Goal: Information Seeking & Learning: Learn about a topic

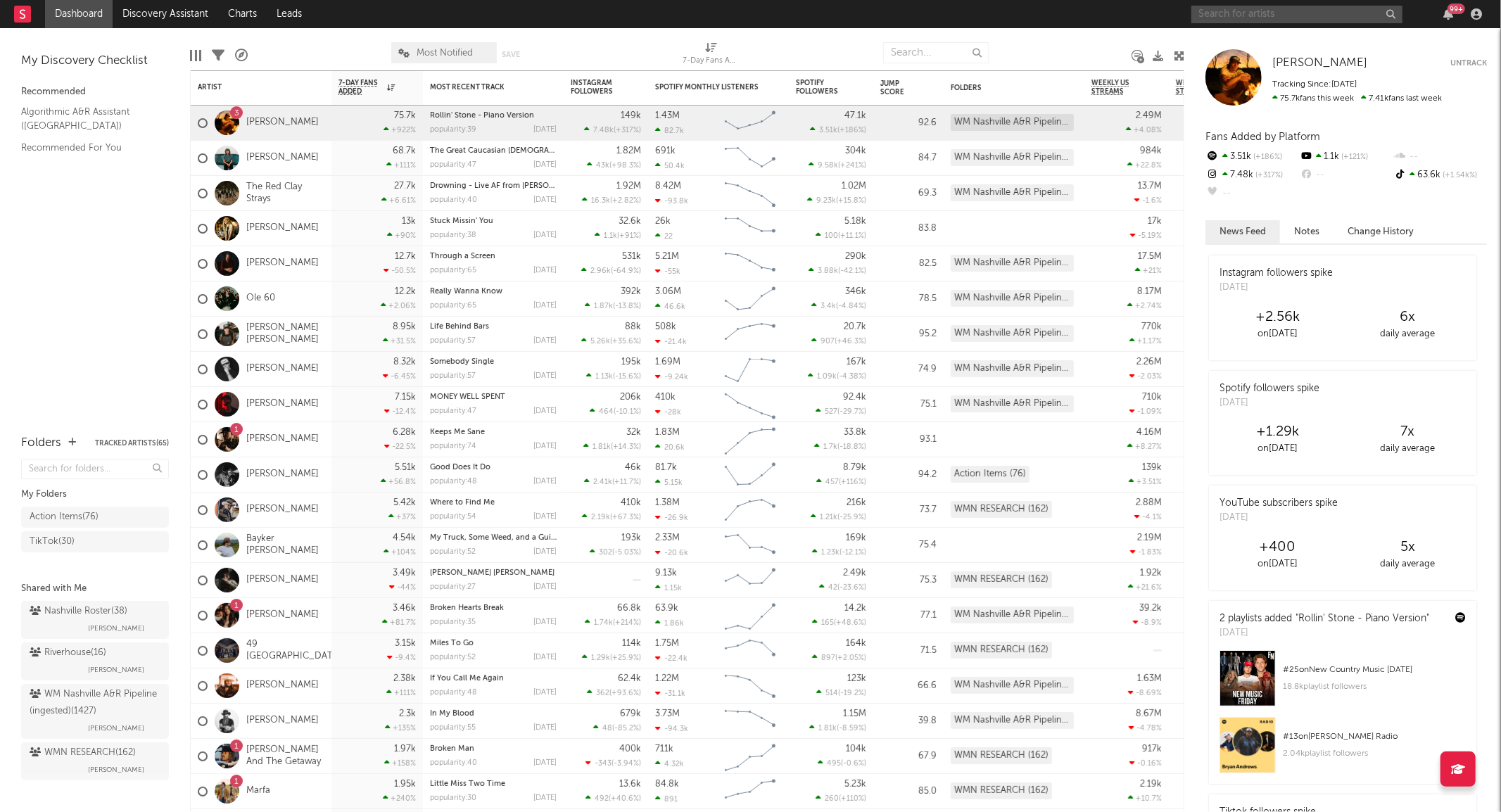
click at [1247, 12] on input "text" at bounding box center [1296, 14] width 211 height 17
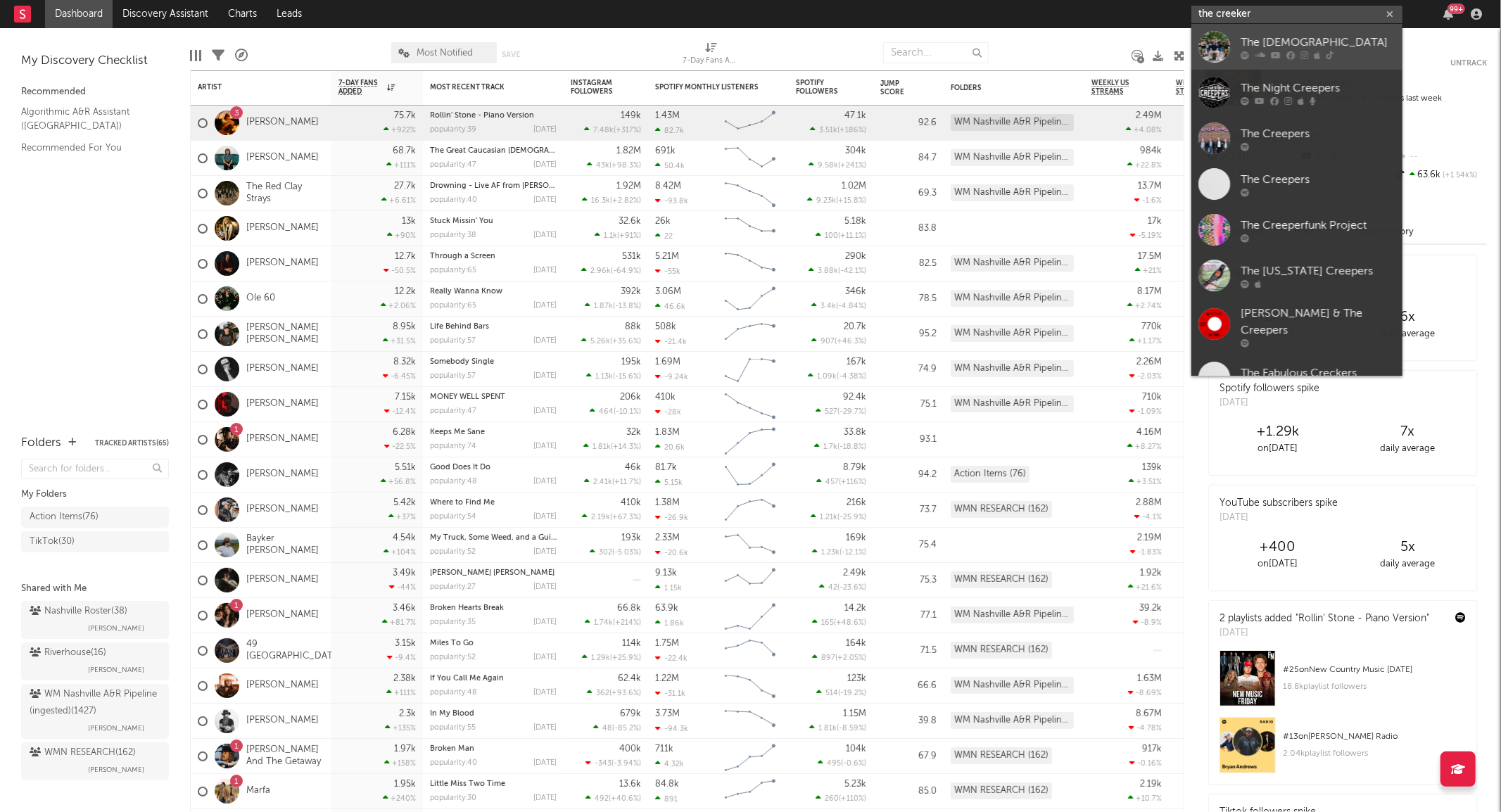
type input "the creeker"
click at [1221, 40] on div at bounding box center [1214, 46] width 31 height 31
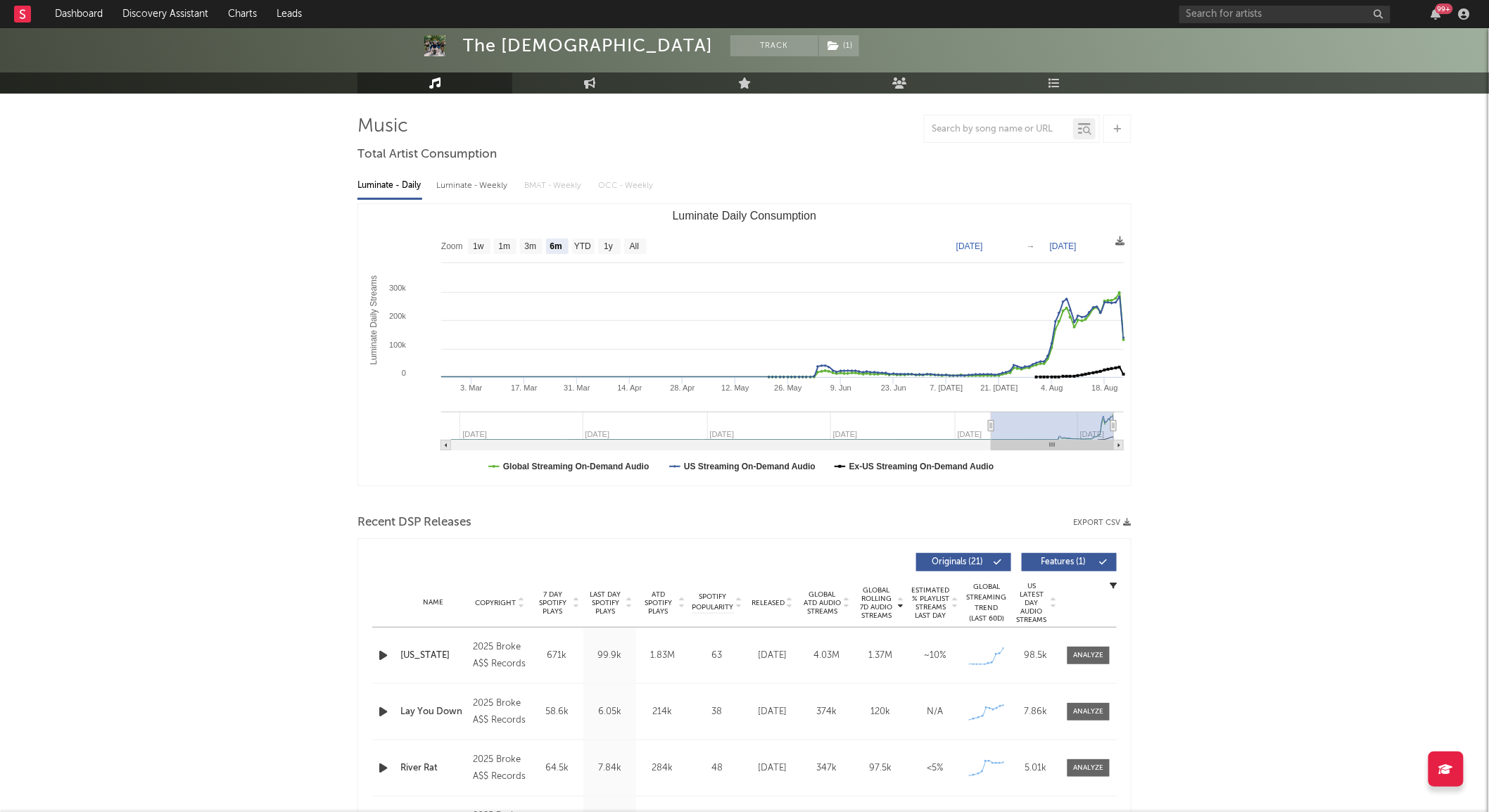
scroll to position [77, 0]
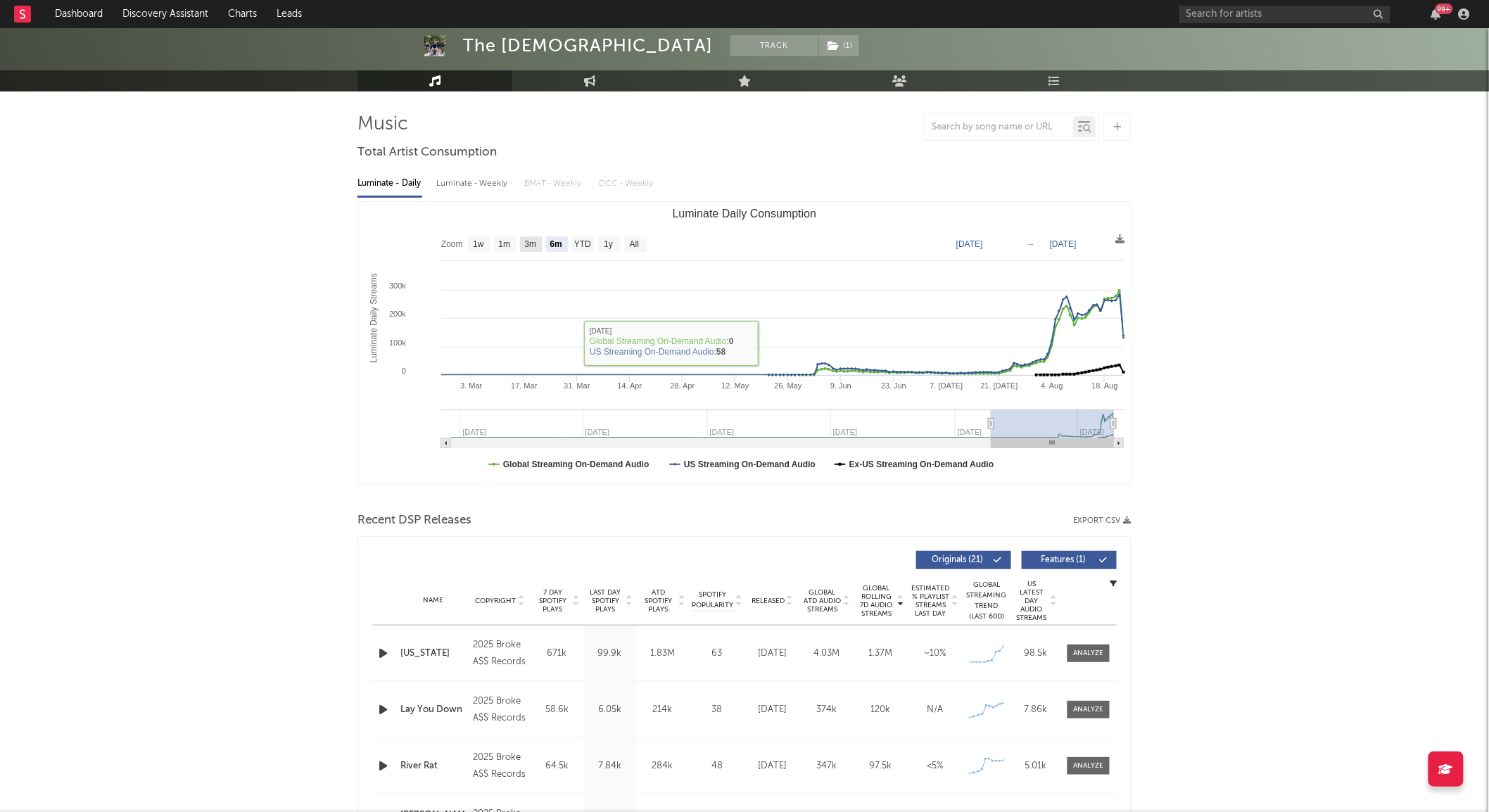
click at [535, 250] on text "3m" at bounding box center [531, 244] width 12 height 10
select select "3m"
type input "[DATE]"
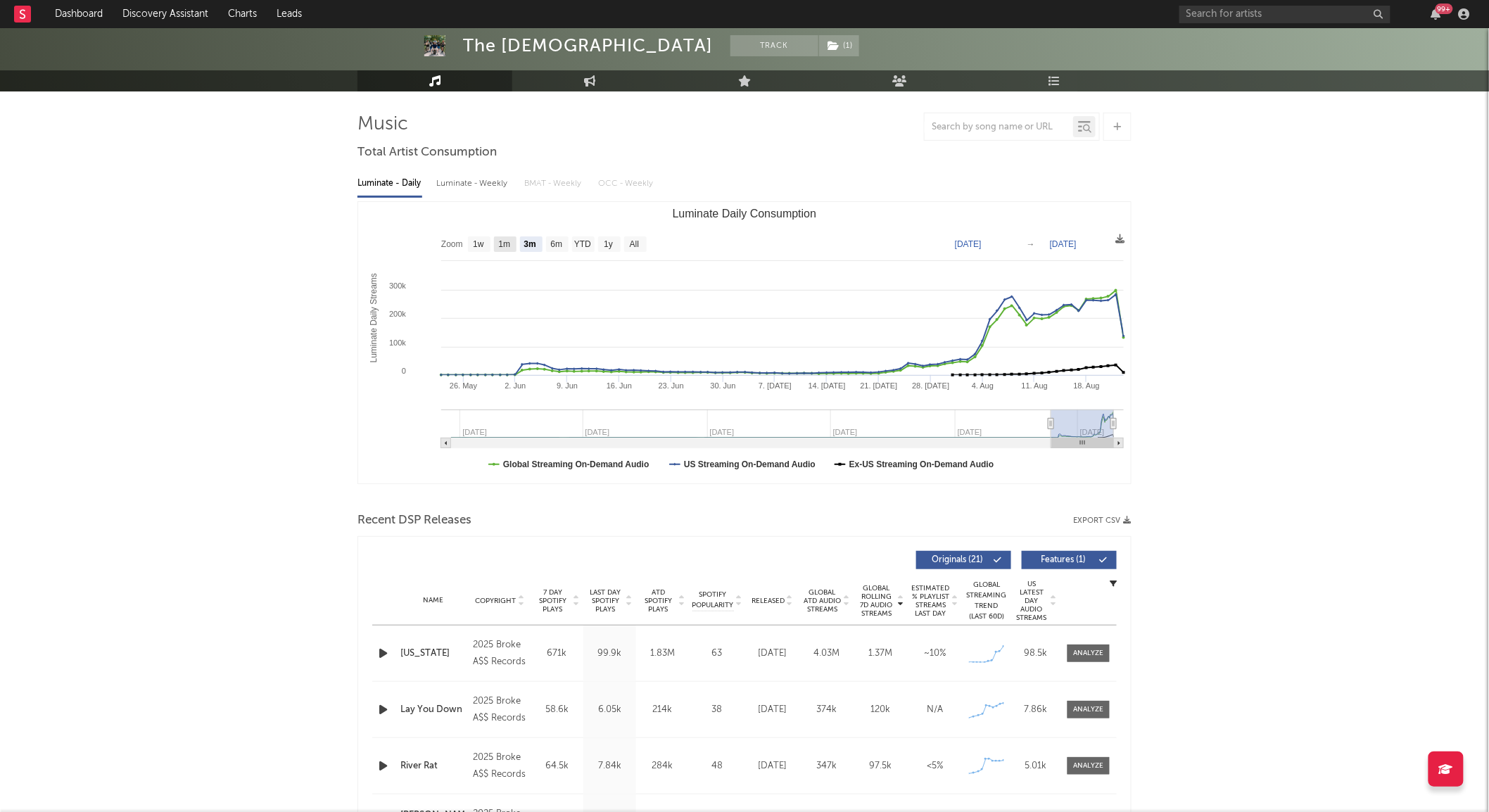
click at [500, 250] on text "1m" at bounding box center [505, 244] width 12 height 10
select select "1m"
type input "[DATE]"
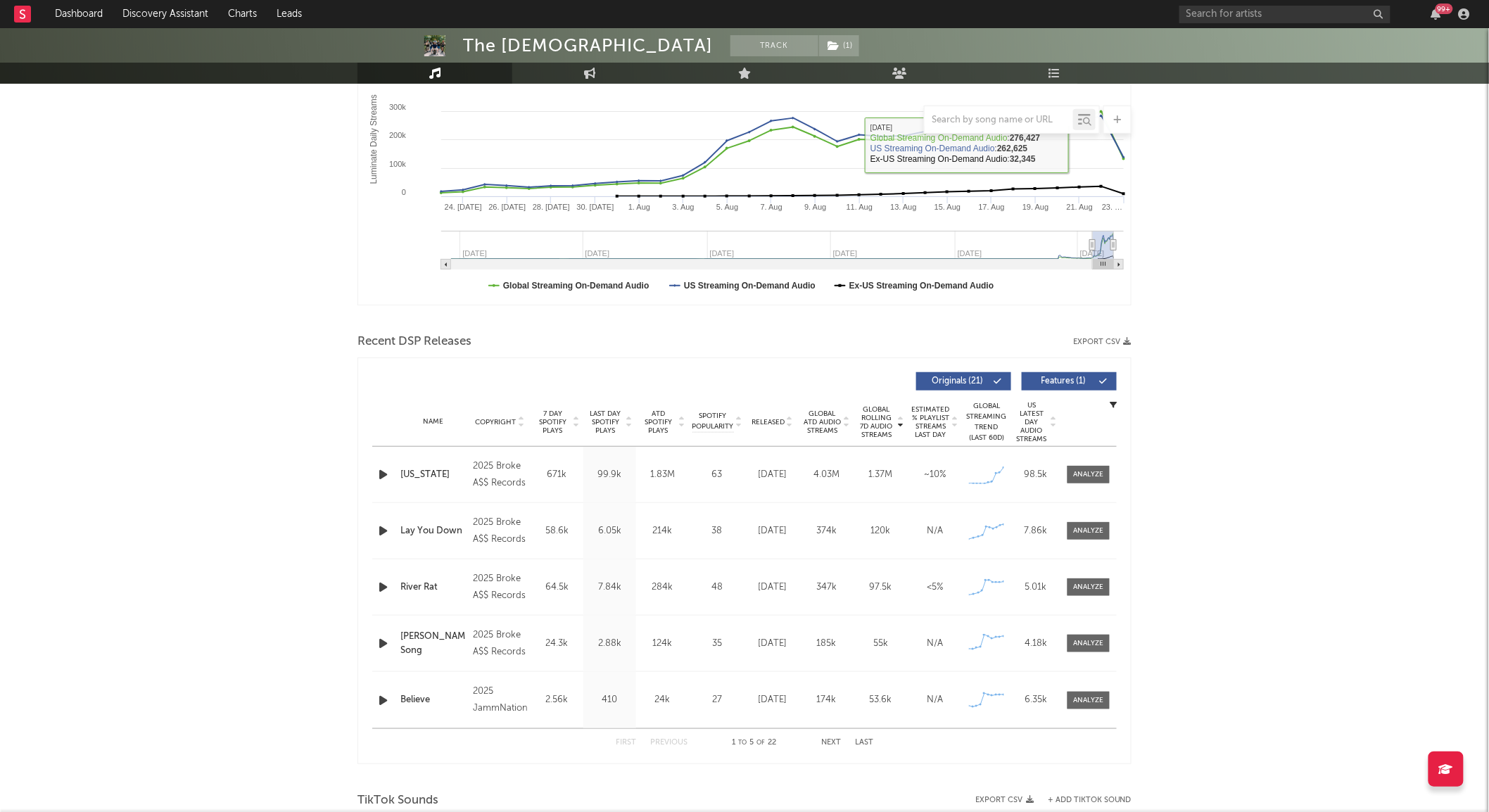
scroll to position [257, 0]
click at [1096, 476] on div at bounding box center [1089, 473] width 31 height 10
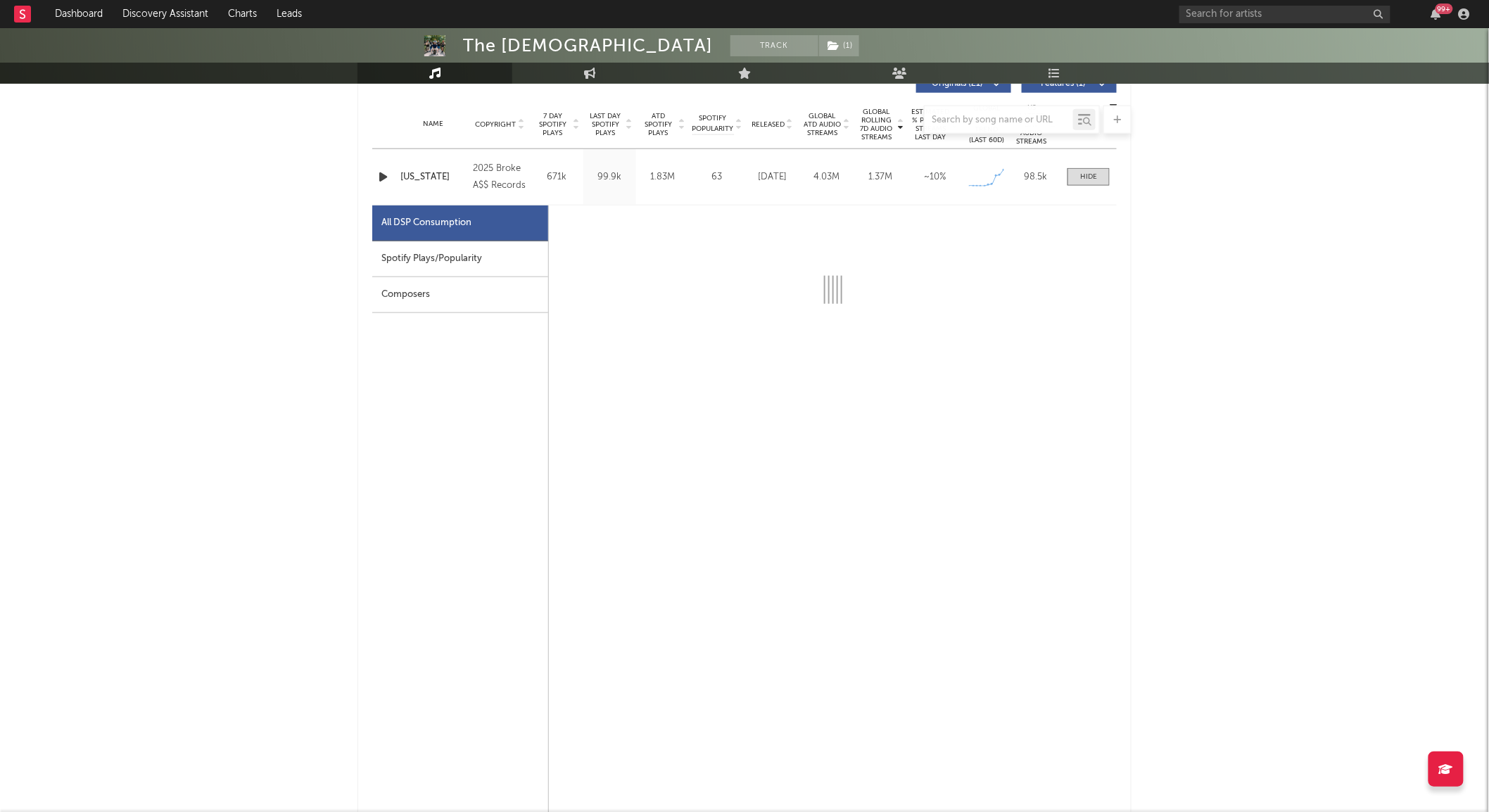
select select "1w"
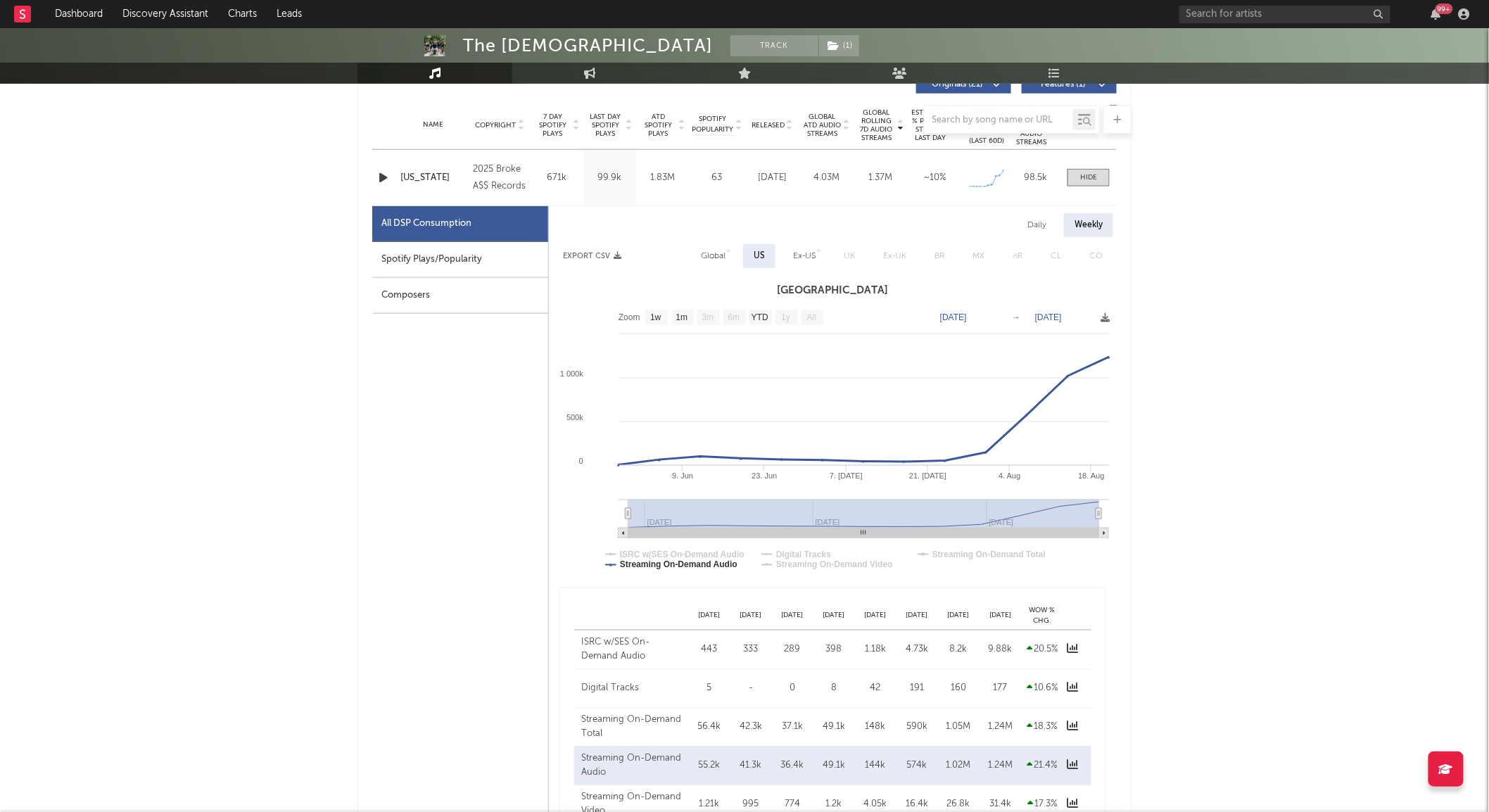
scroll to position [553, 0]
click at [1043, 225] on div "Daily" at bounding box center [1038, 224] width 40 height 24
select select "1w"
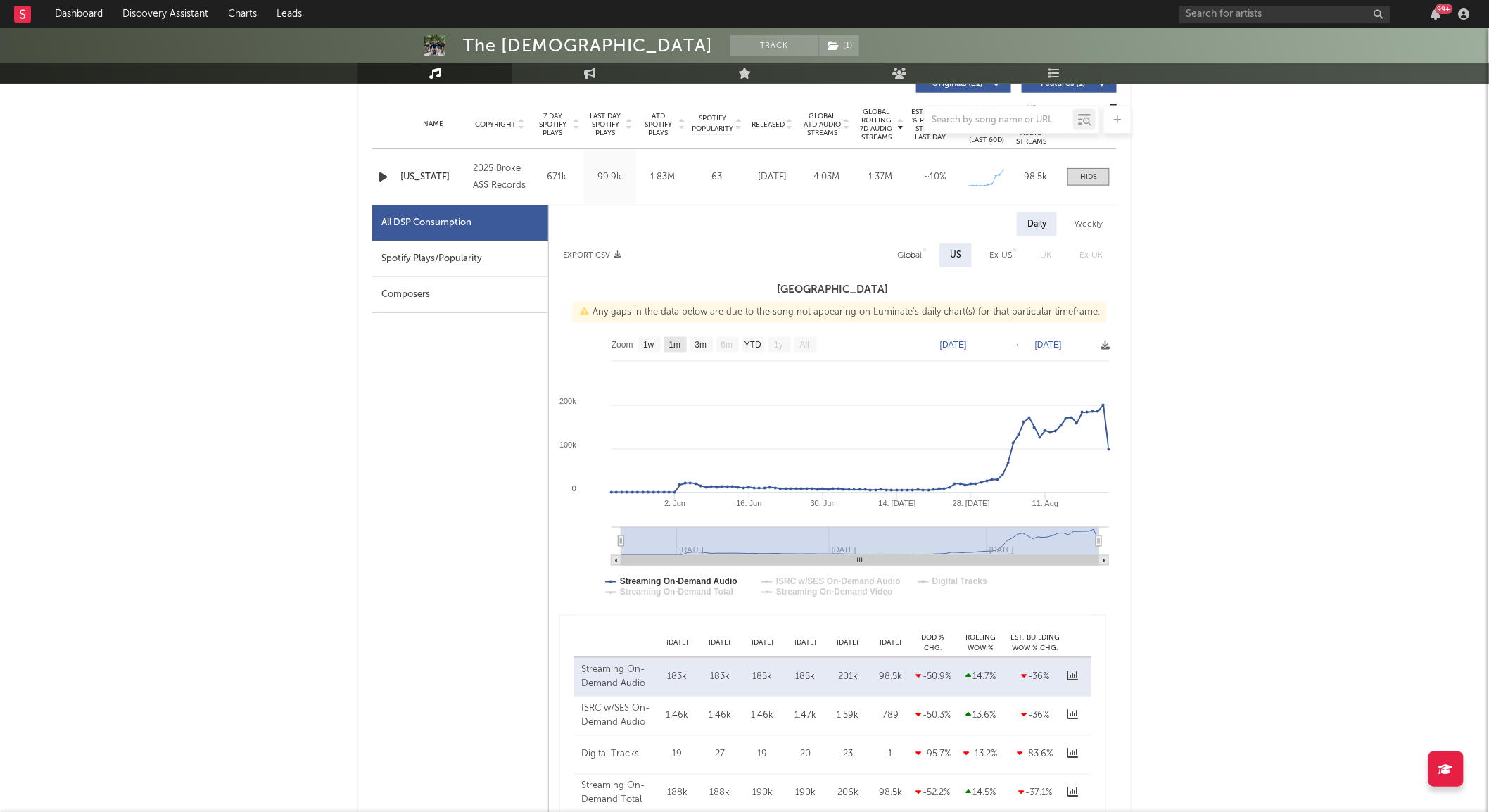
click at [677, 346] on text "1m" at bounding box center [675, 345] width 12 height 10
select select "1m"
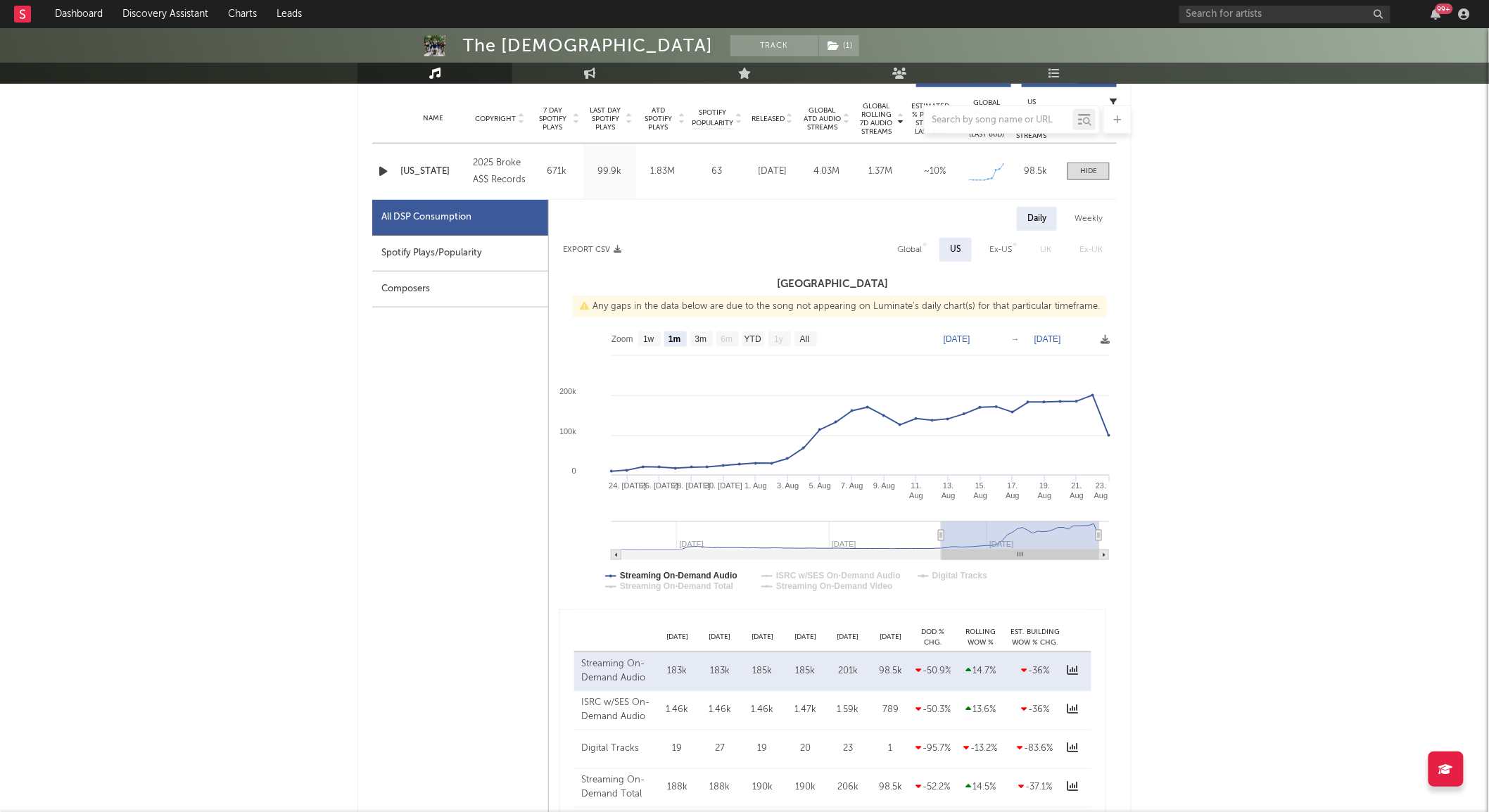
scroll to position [518, 0]
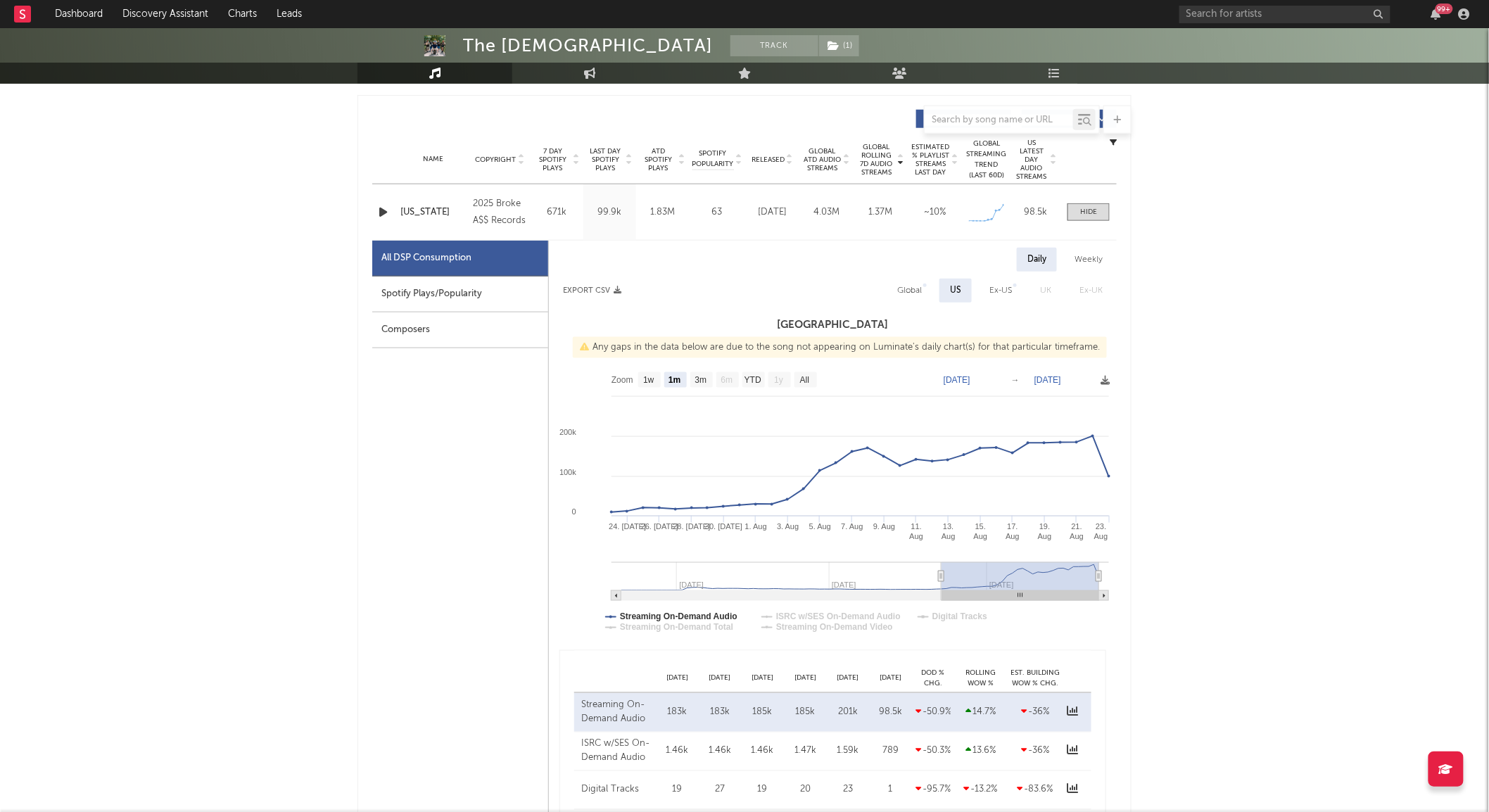
click at [883, 165] on span "Global Rolling 7D Audio Streams" at bounding box center [876, 159] width 39 height 33
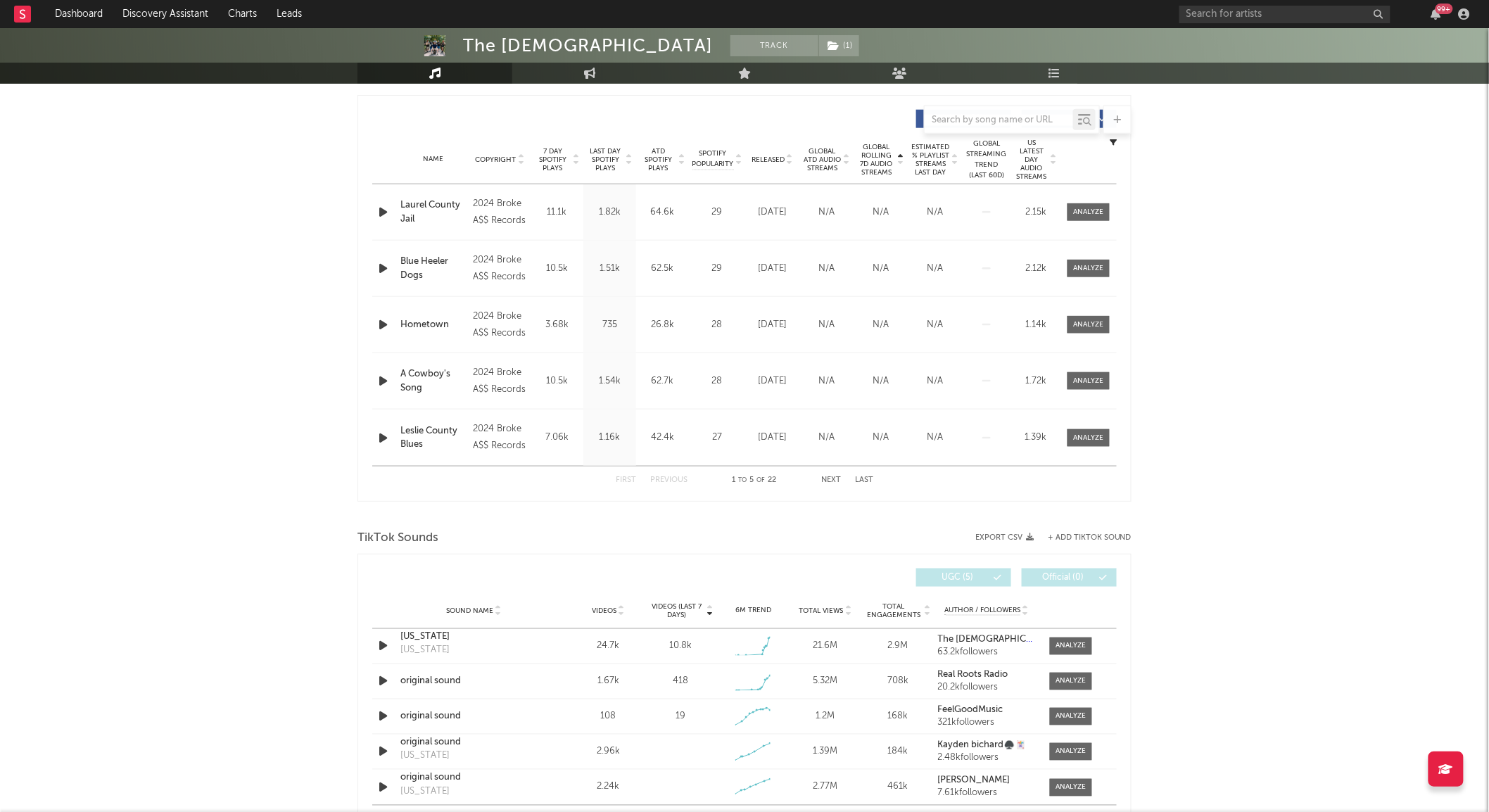
click at [883, 165] on span "Global Rolling 7D Audio Streams" at bounding box center [876, 159] width 39 height 33
select select "1w"
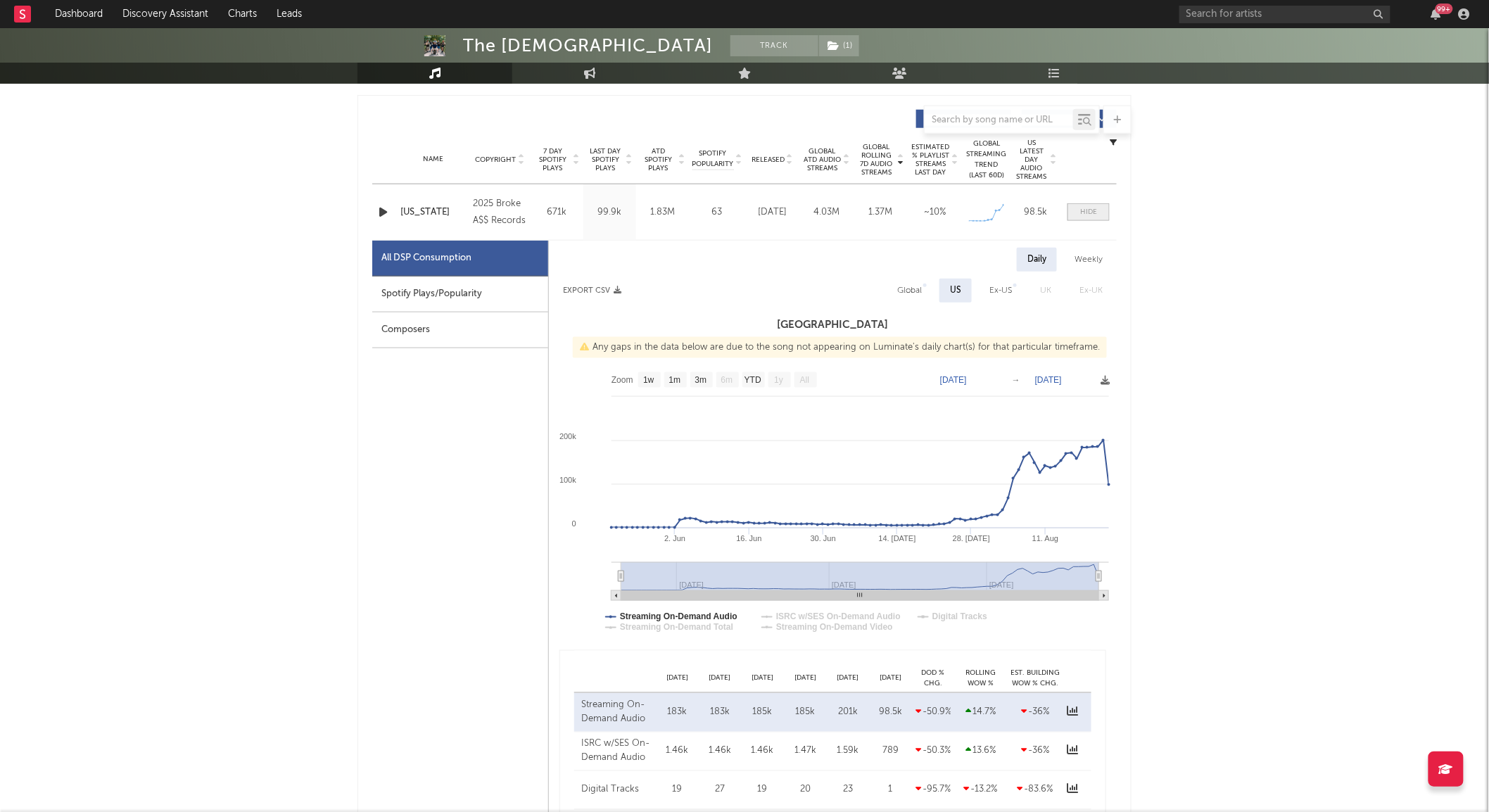
click at [1098, 215] on span at bounding box center [1089, 212] width 42 height 17
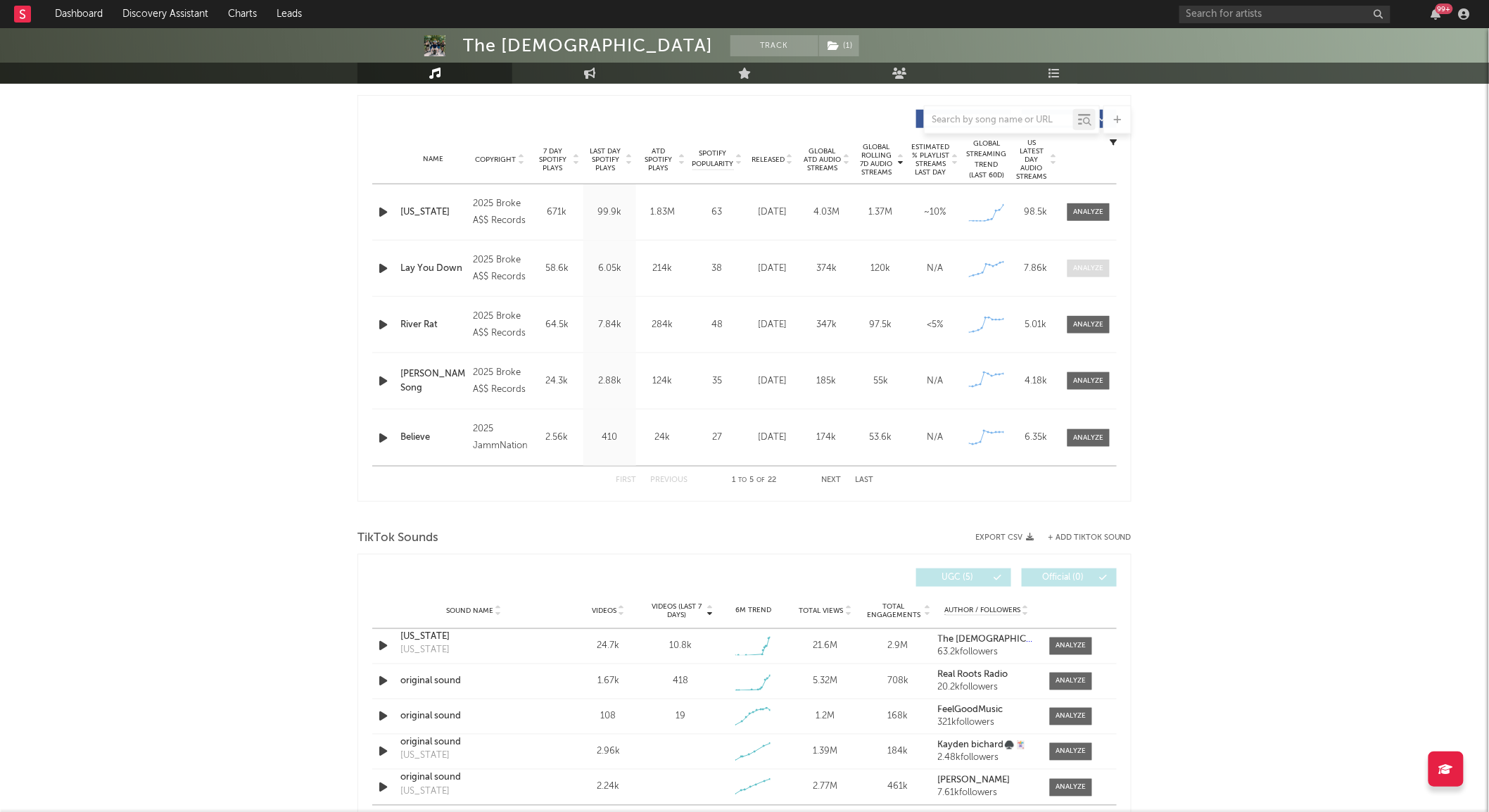
click at [1103, 266] on span at bounding box center [1089, 268] width 42 height 17
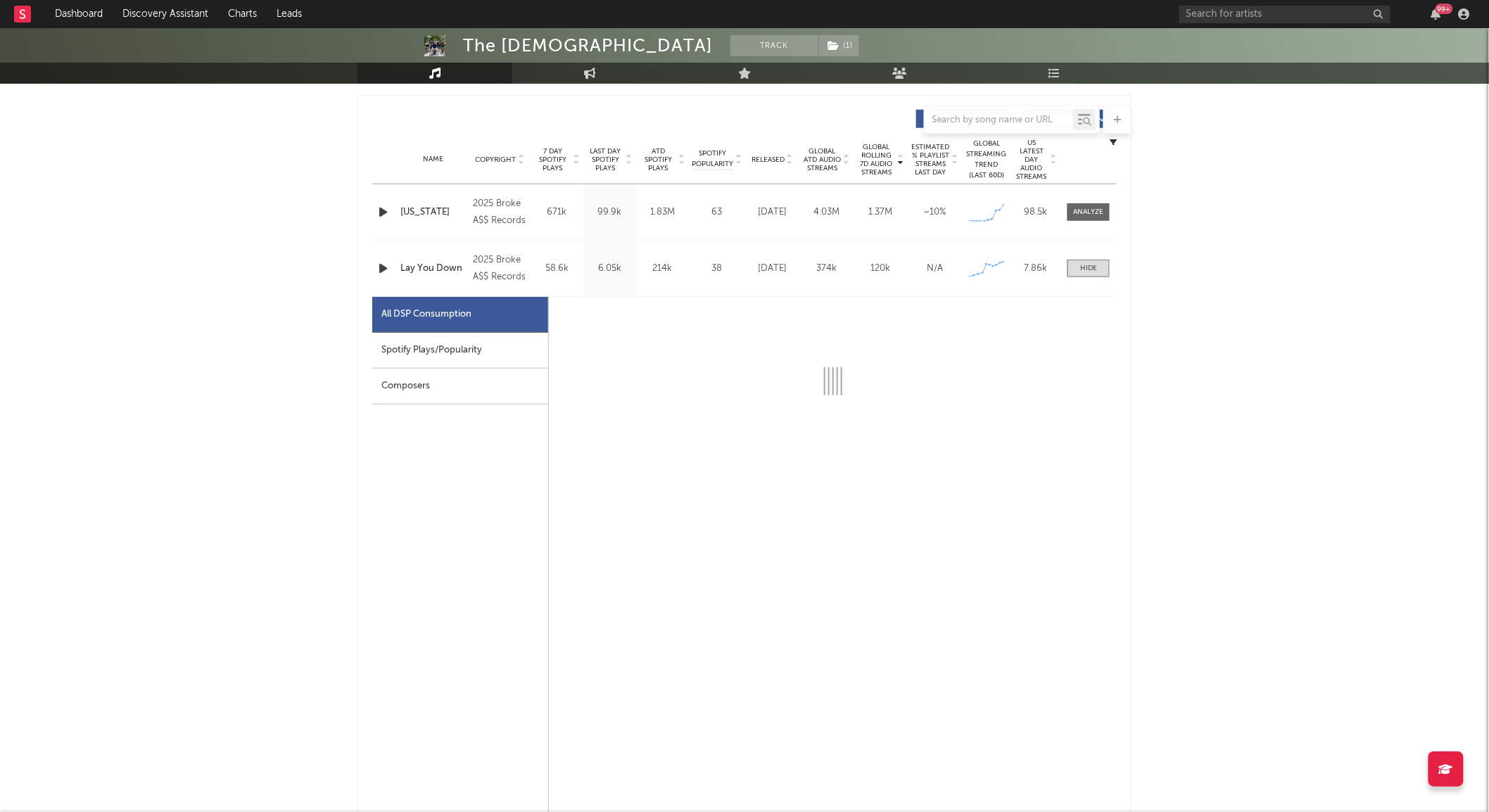
select select "1w"
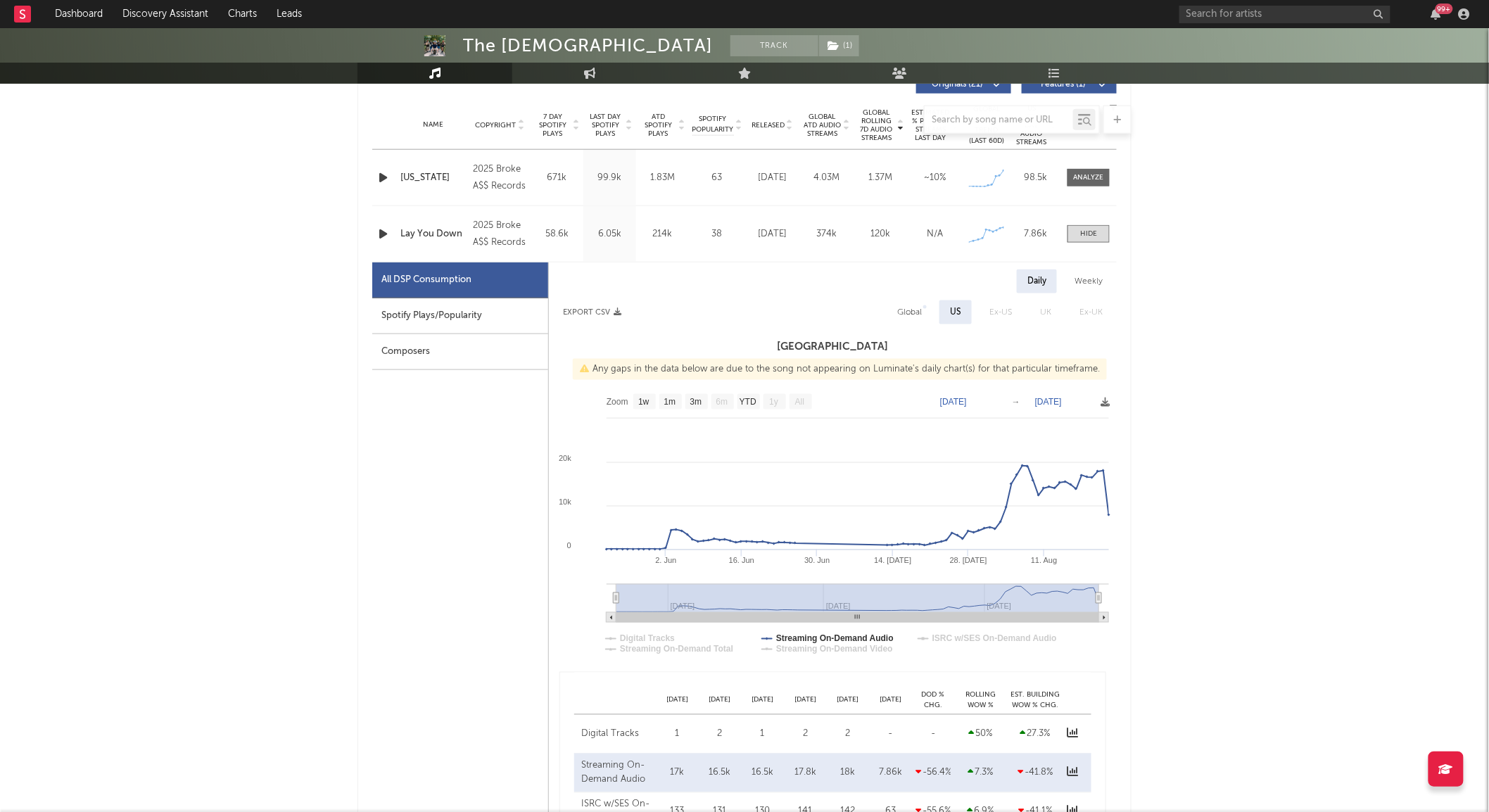
scroll to position [553, 0]
click at [1089, 230] on div at bounding box center [1089, 233] width 17 height 10
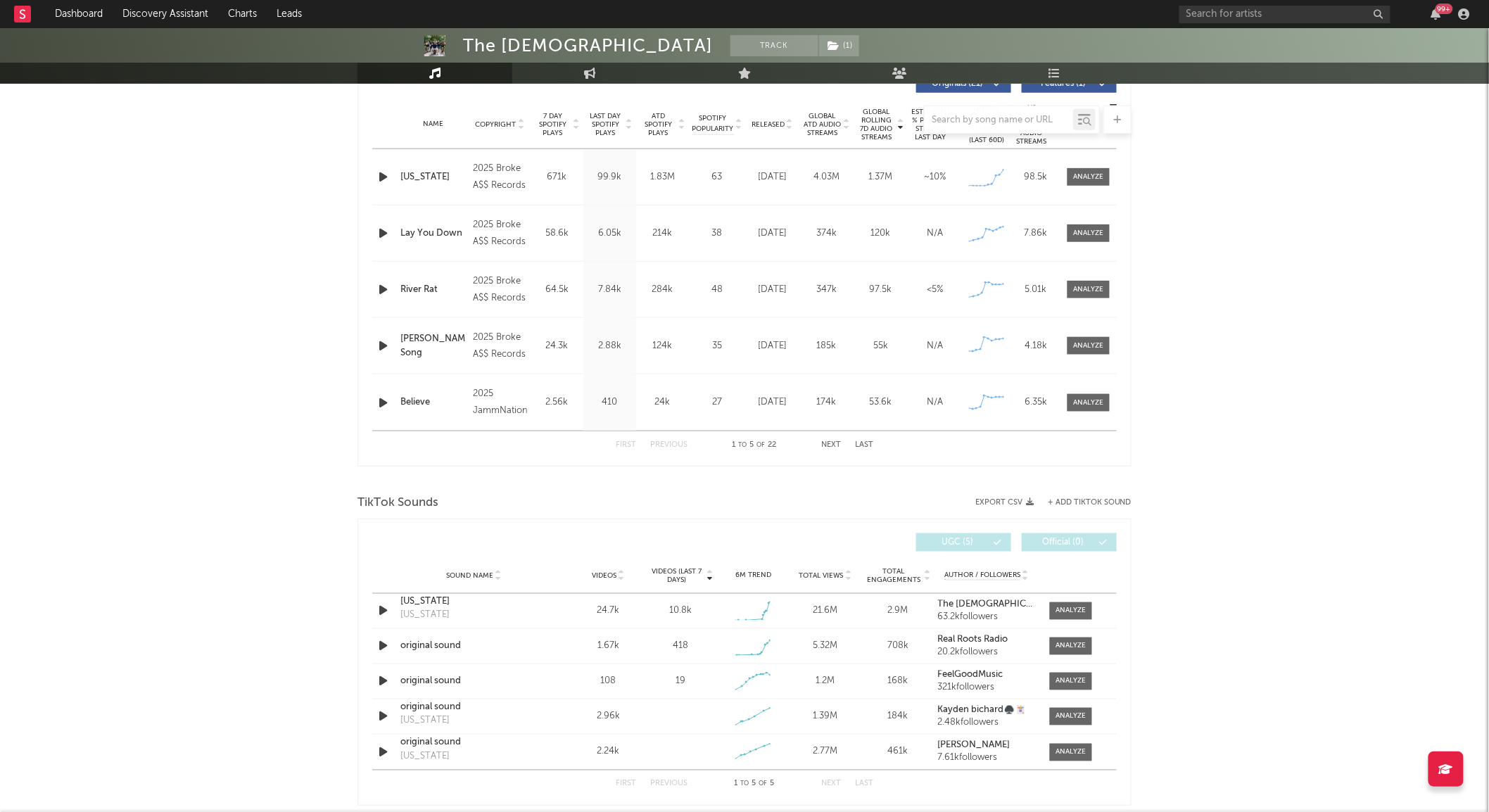
scroll to position [0, 0]
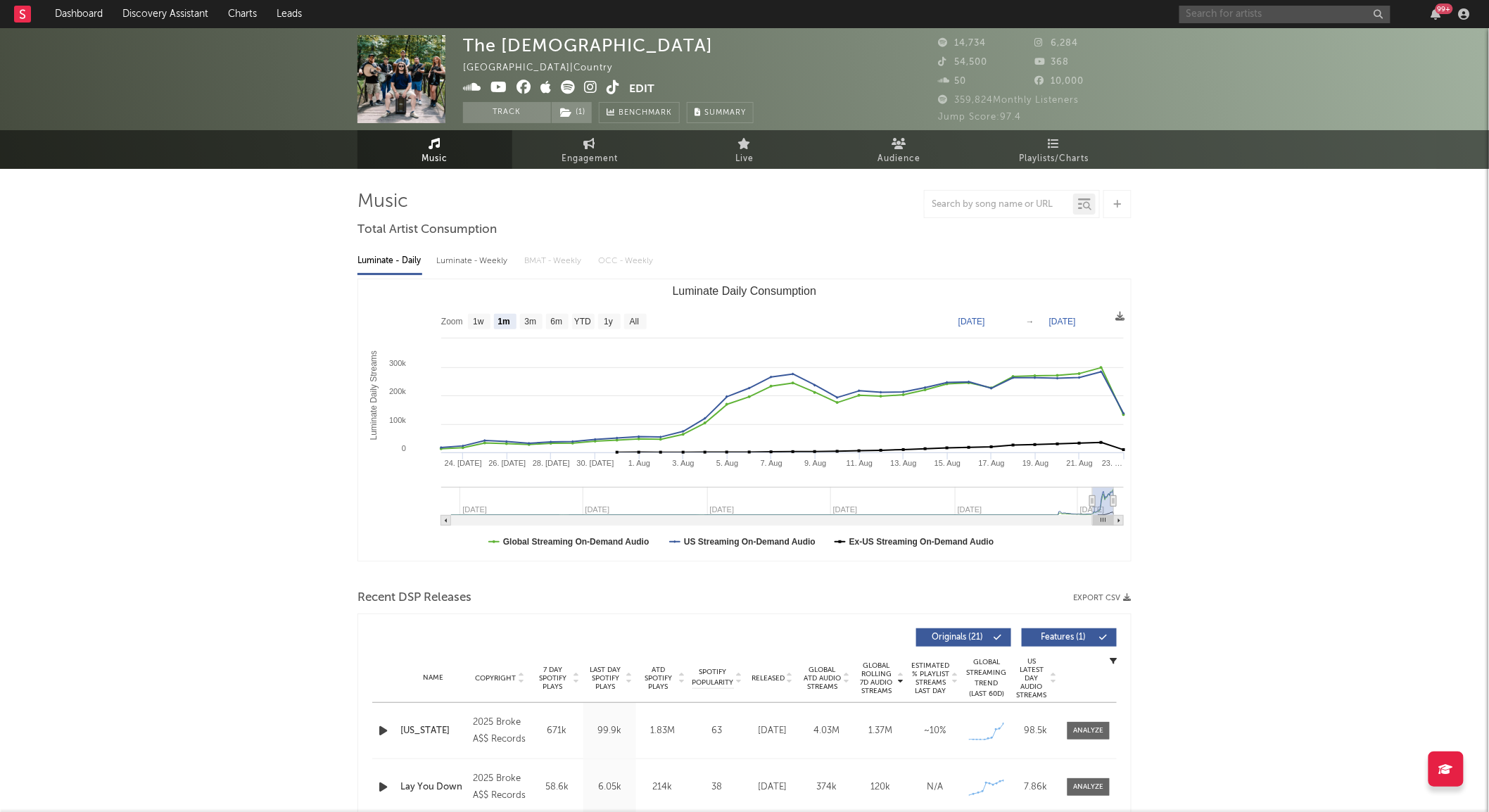
click at [1232, 12] on input "text" at bounding box center [1285, 14] width 211 height 17
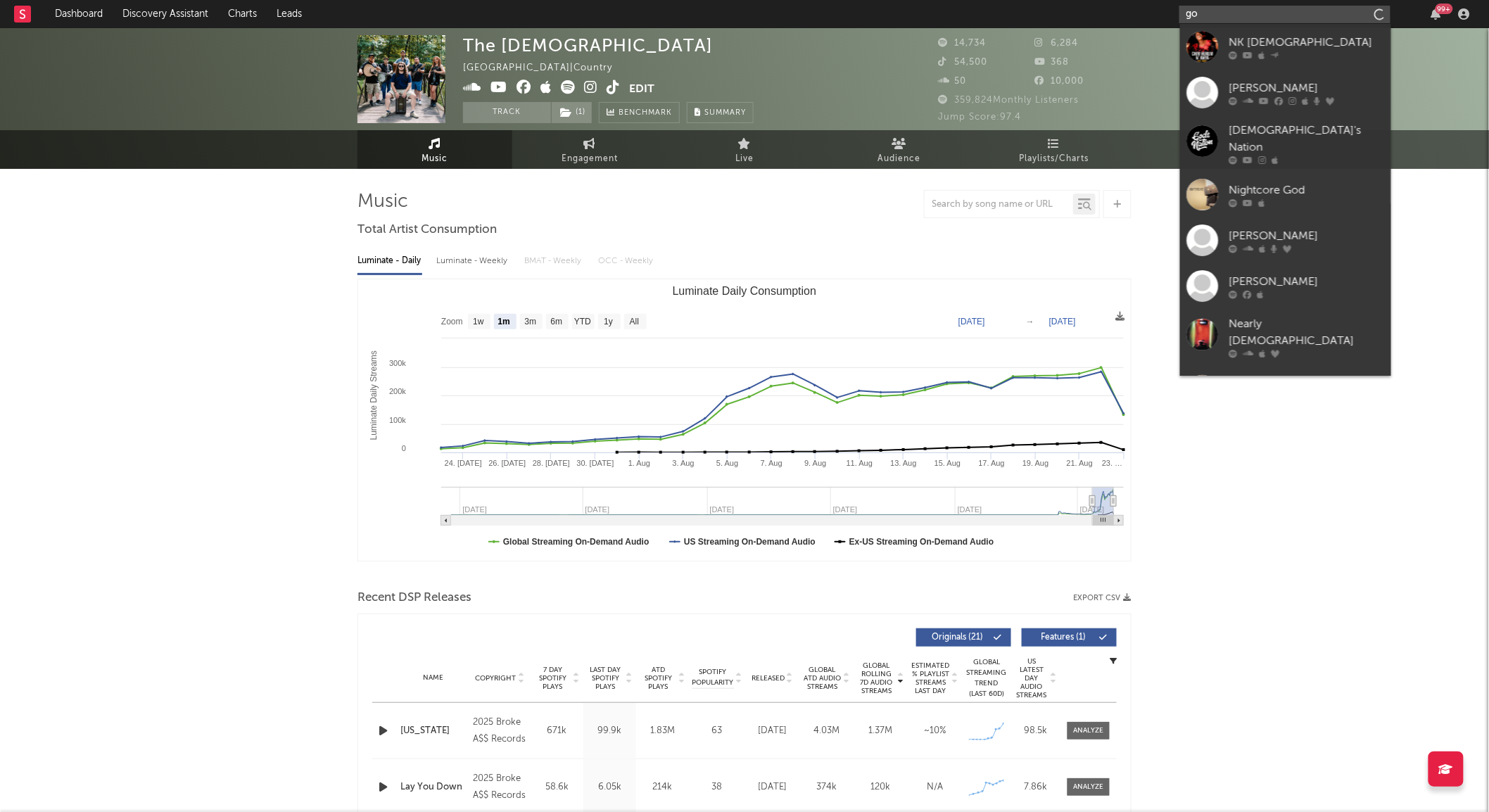
type input "g"
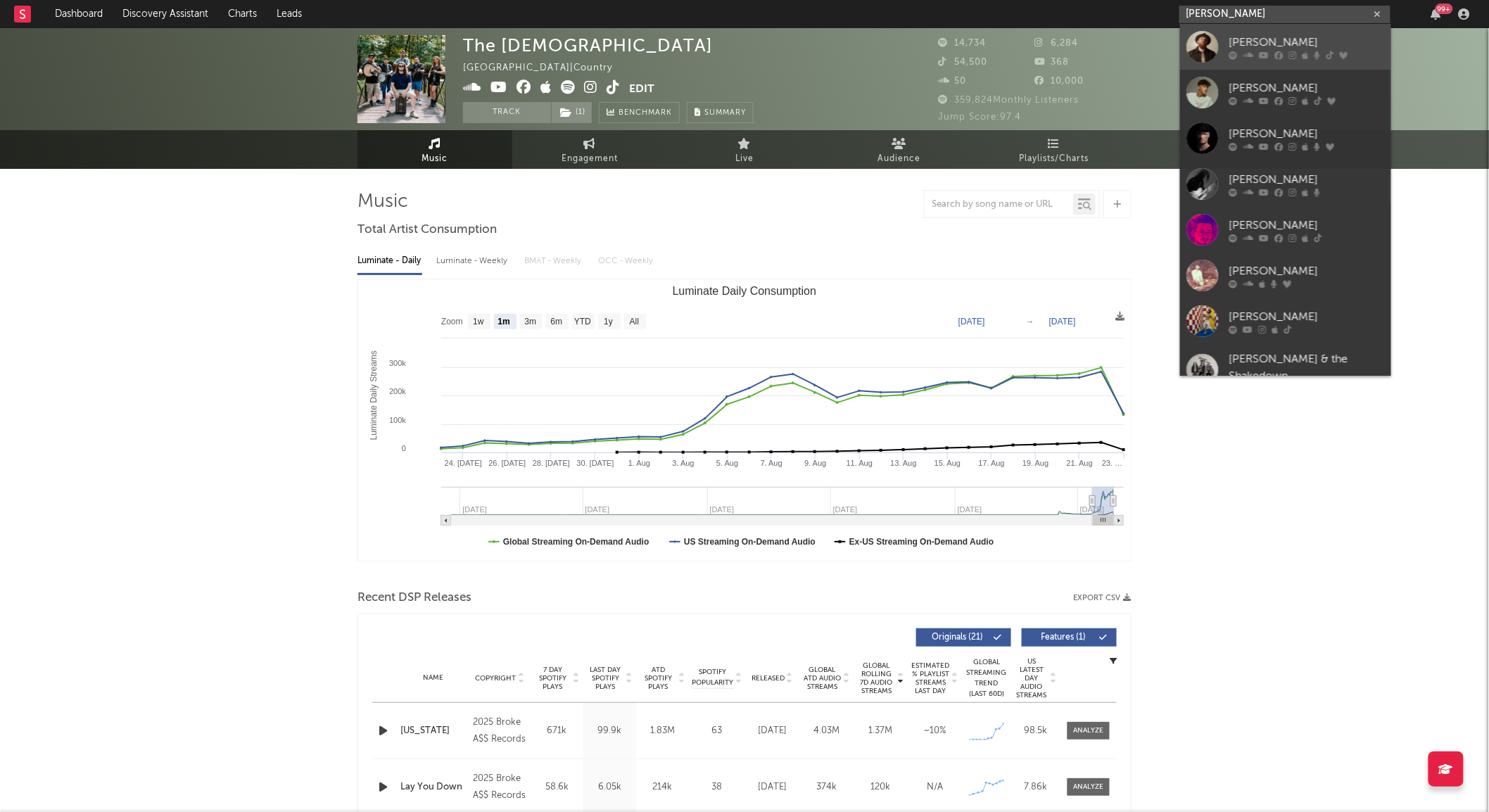
type input "[PERSON_NAME]"
click at [1200, 43] on div at bounding box center [1203, 46] width 31 height 31
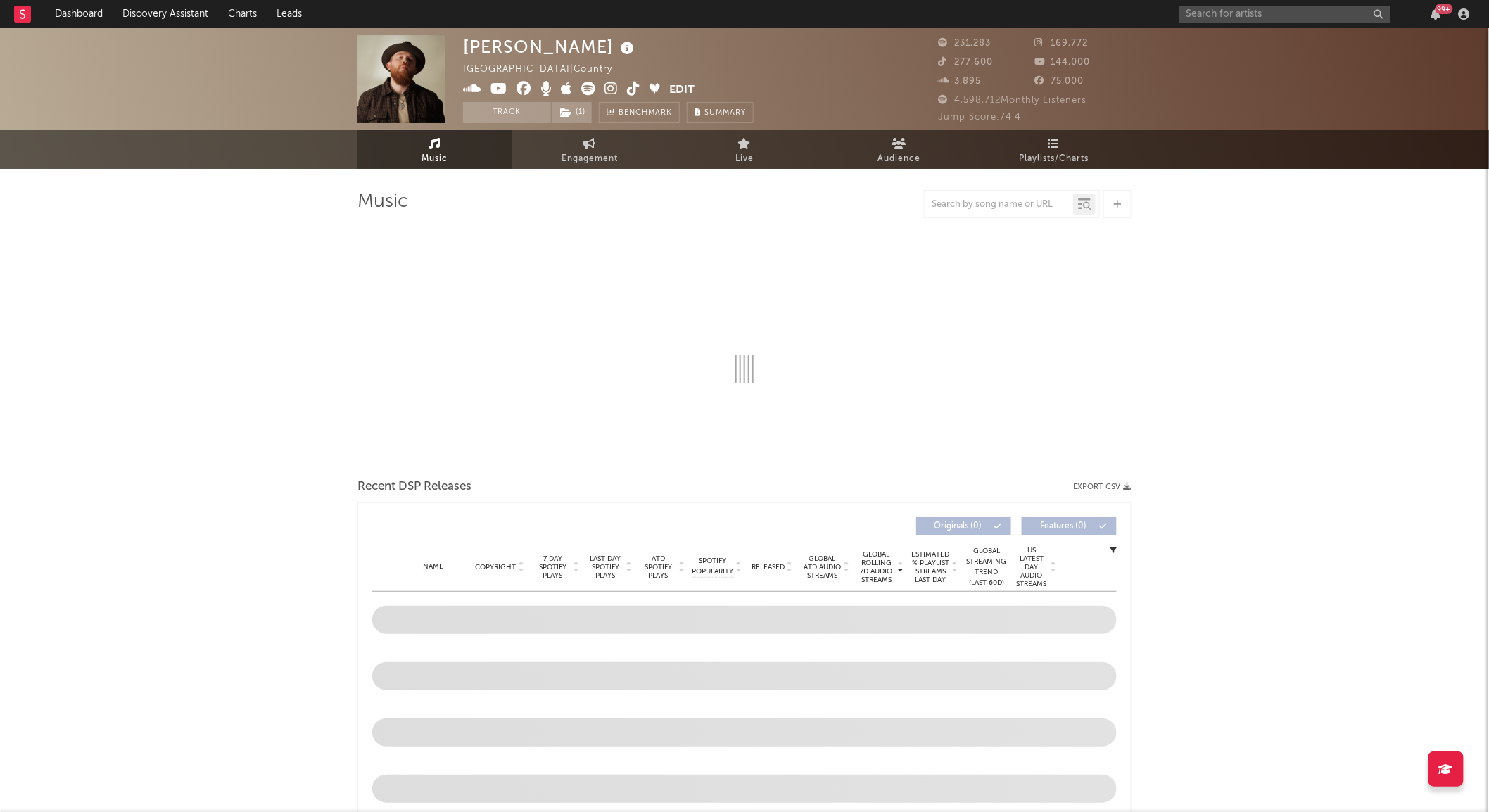
select select "6m"
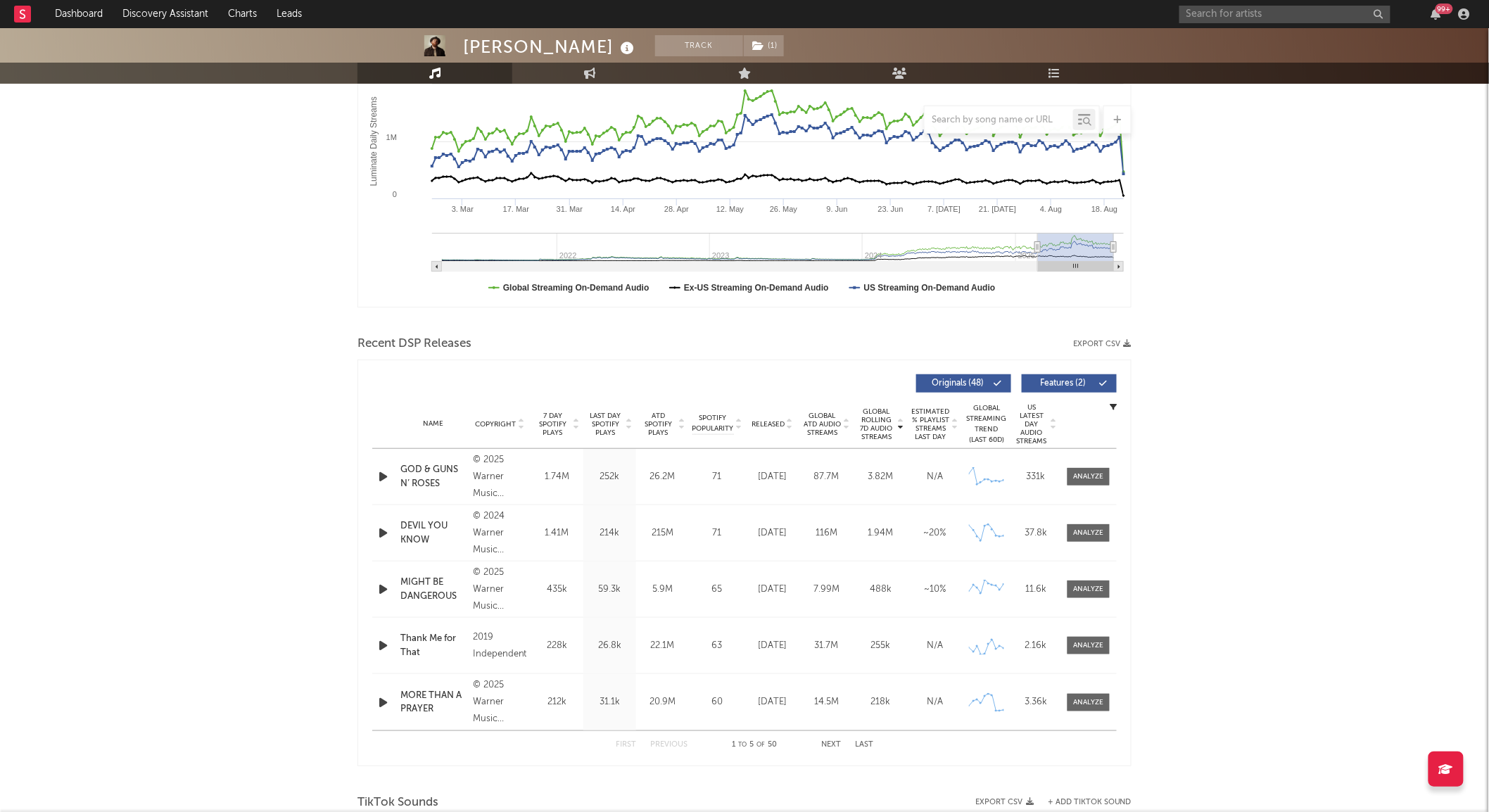
scroll to position [255, 0]
click at [1093, 471] on div at bounding box center [1089, 475] width 31 height 10
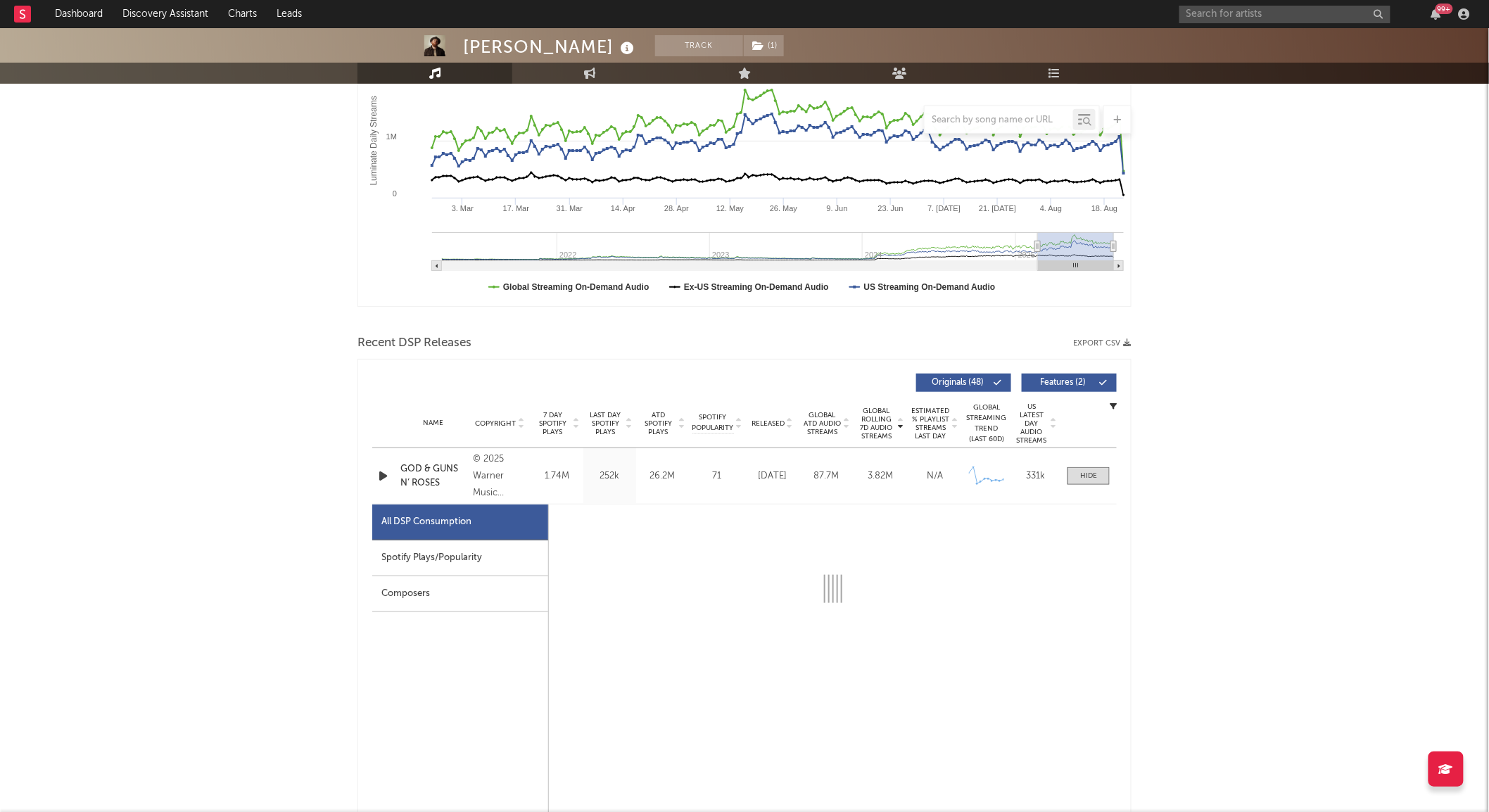
select select "6m"
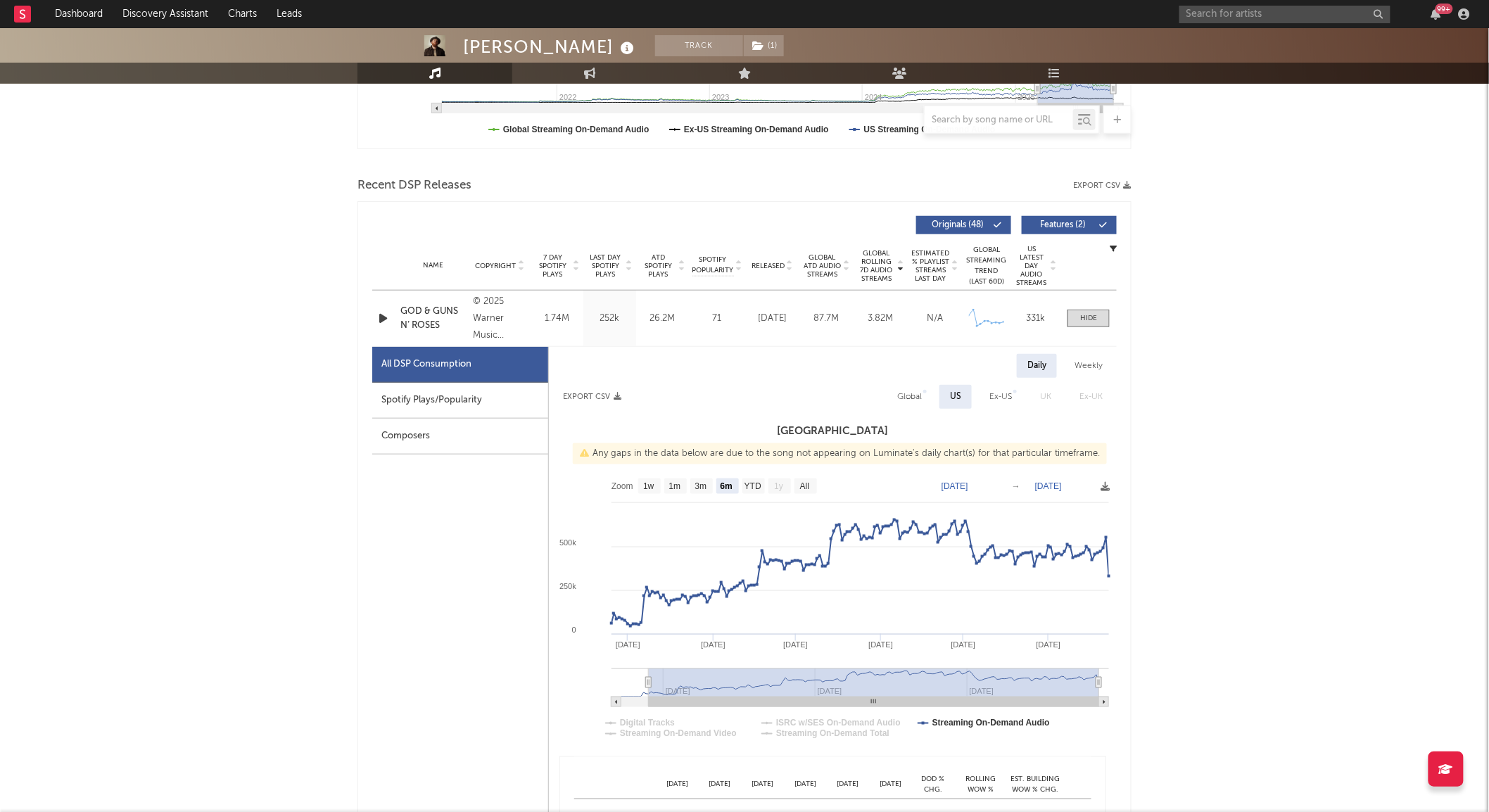
scroll to position [413, 0]
click at [1102, 362] on div "Weekly" at bounding box center [1089, 364] width 50 height 24
select select "6m"
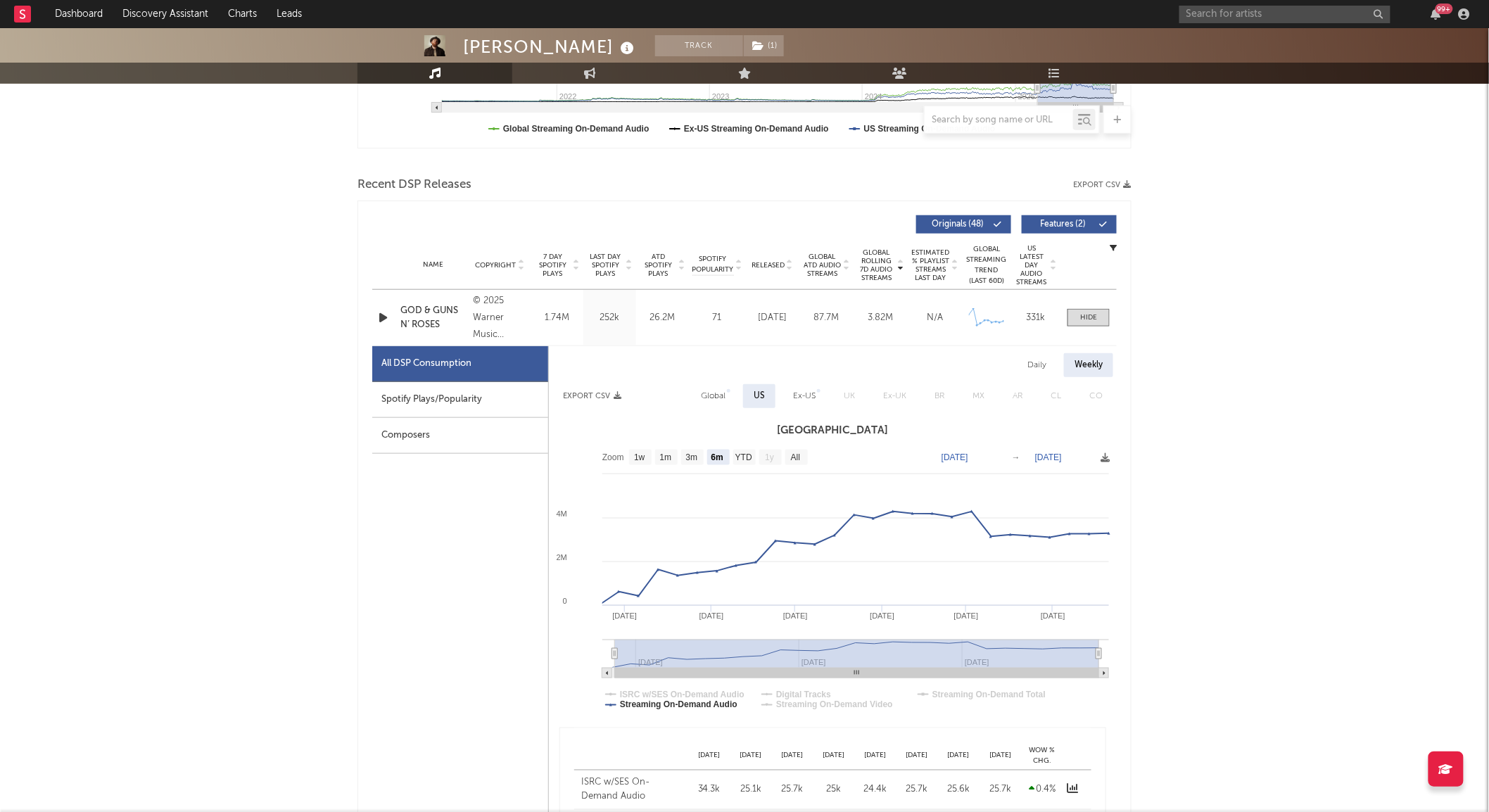
click at [1046, 361] on div "Daily" at bounding box center [1038, 364] width 40 height 24
select select "6m"
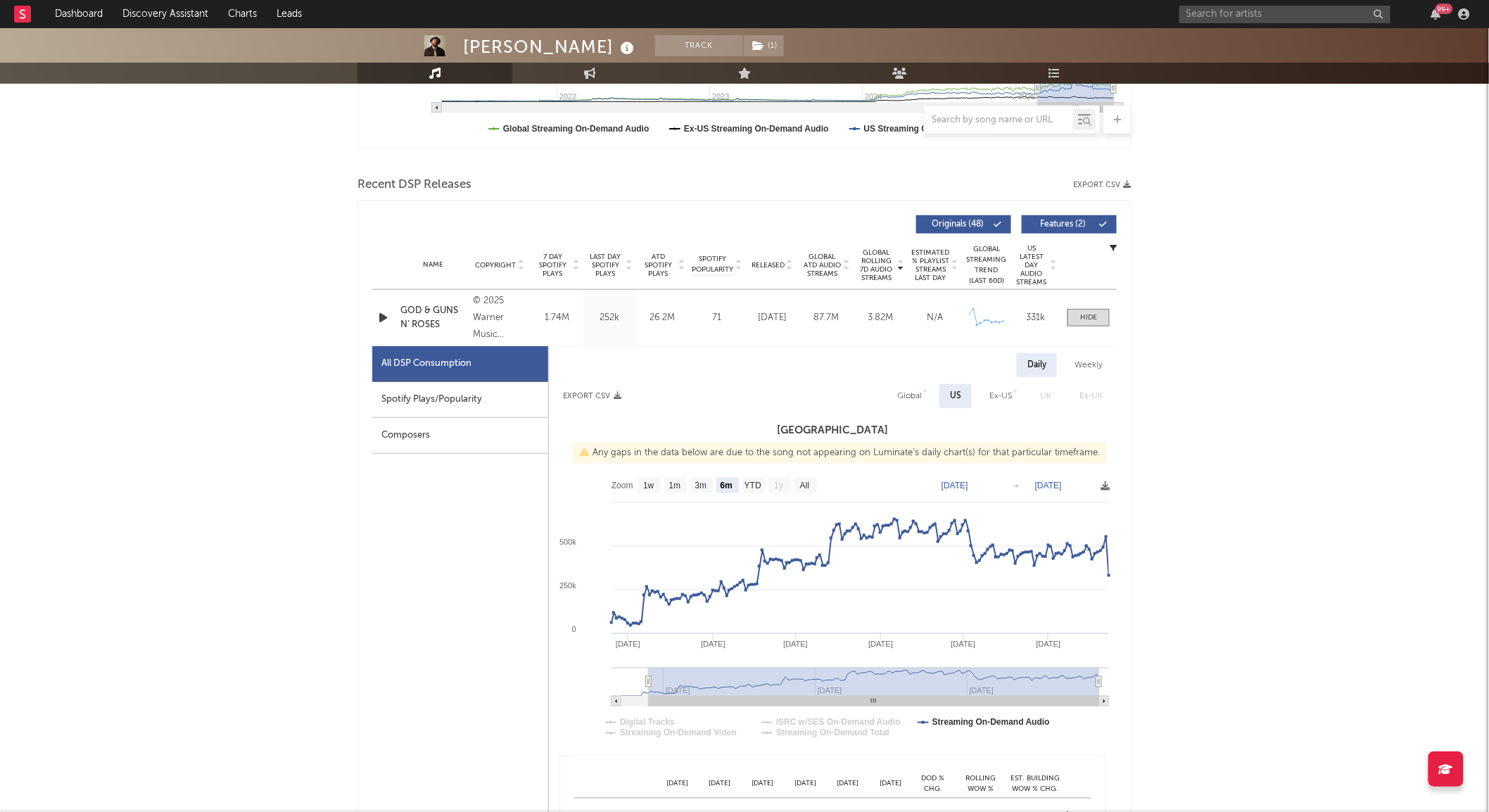
click at [489, 399] on div "Spotify Plays/Popularity" at bounding box center [460, 400] width 176 height 36
select select "1w"
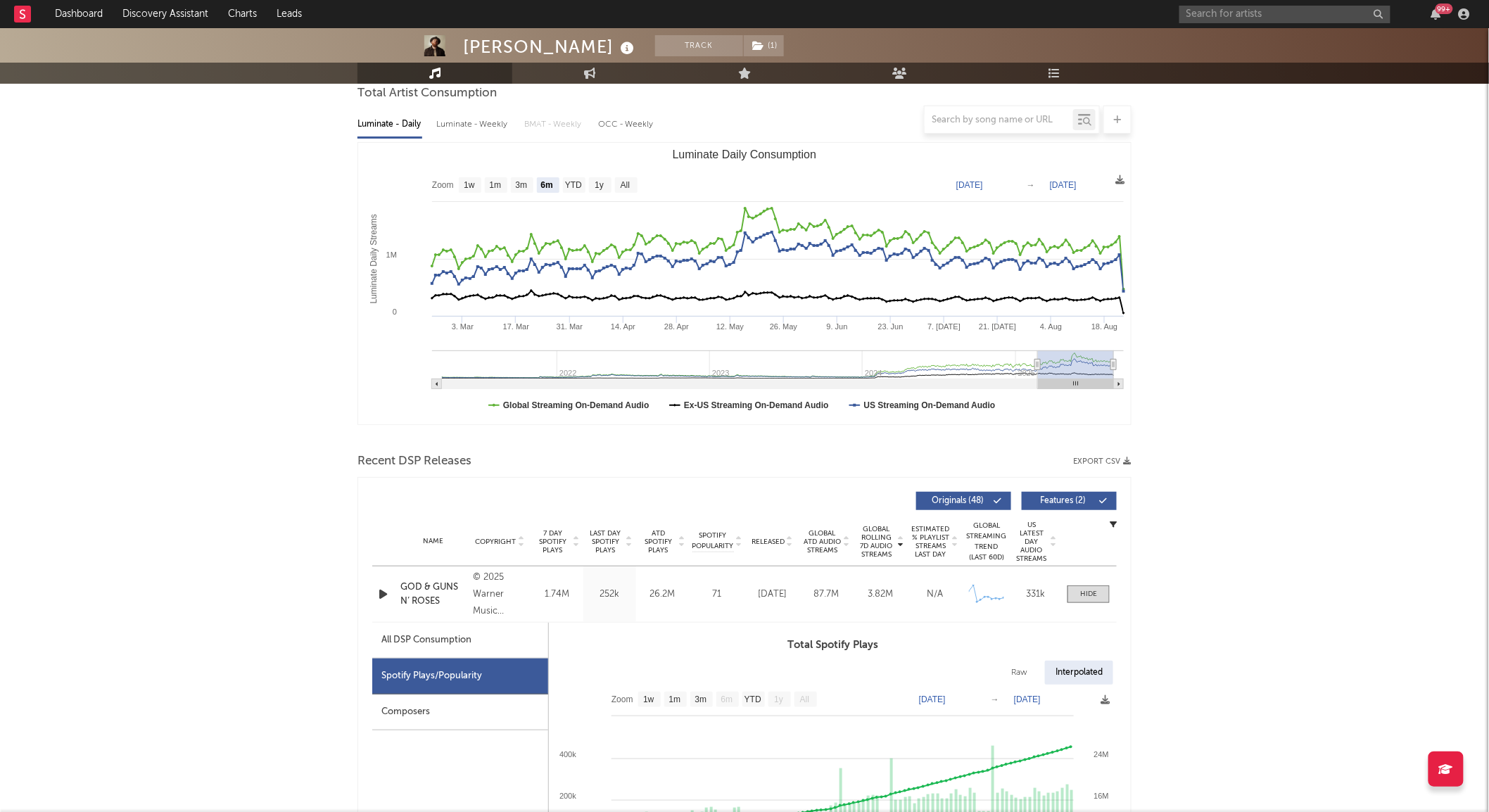
scroll to position [0, 0]
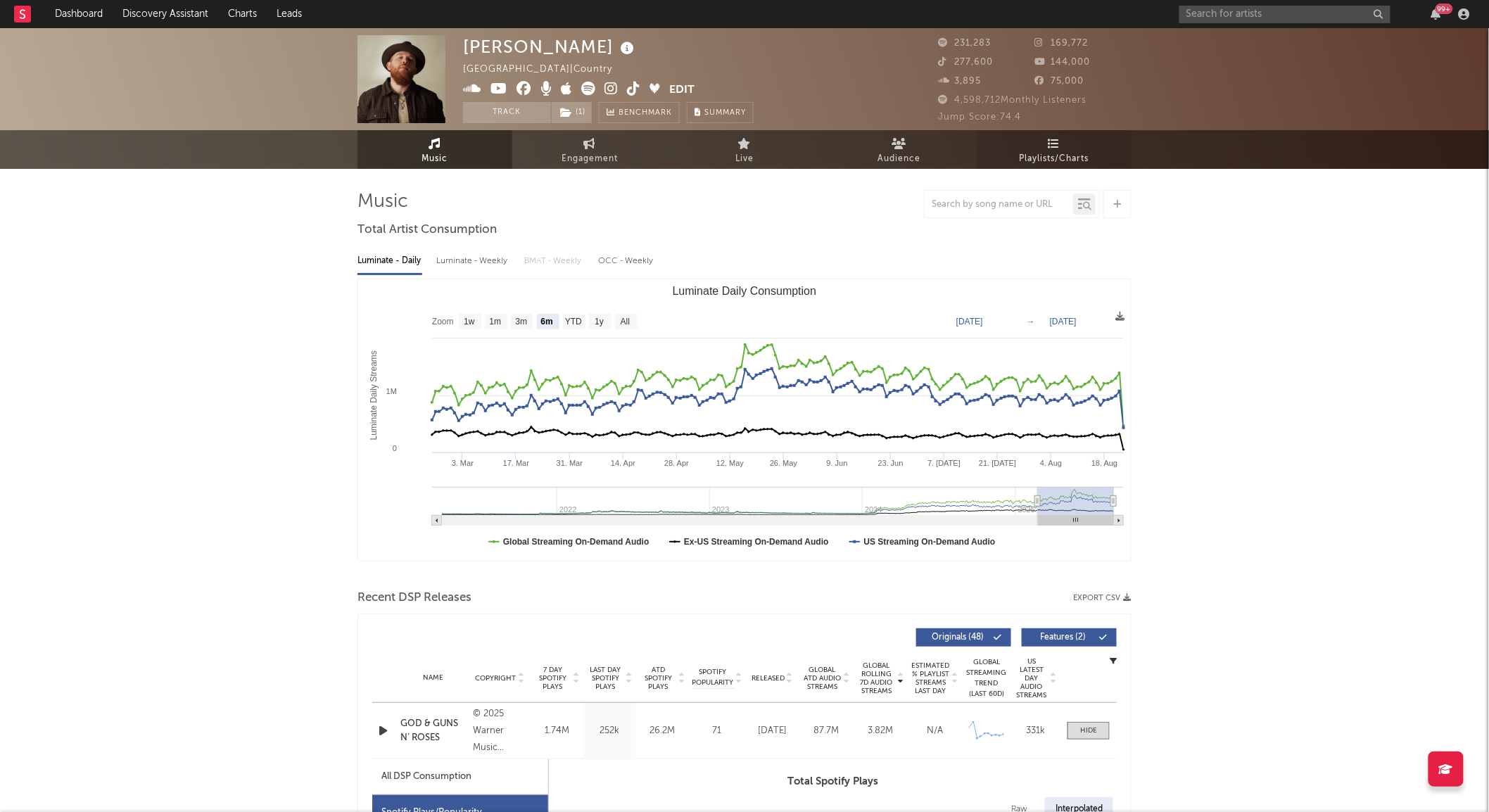
click at [1011, 145] on link "Playlists/Charts" at bounding box center [1055, 149] width 155 height 39
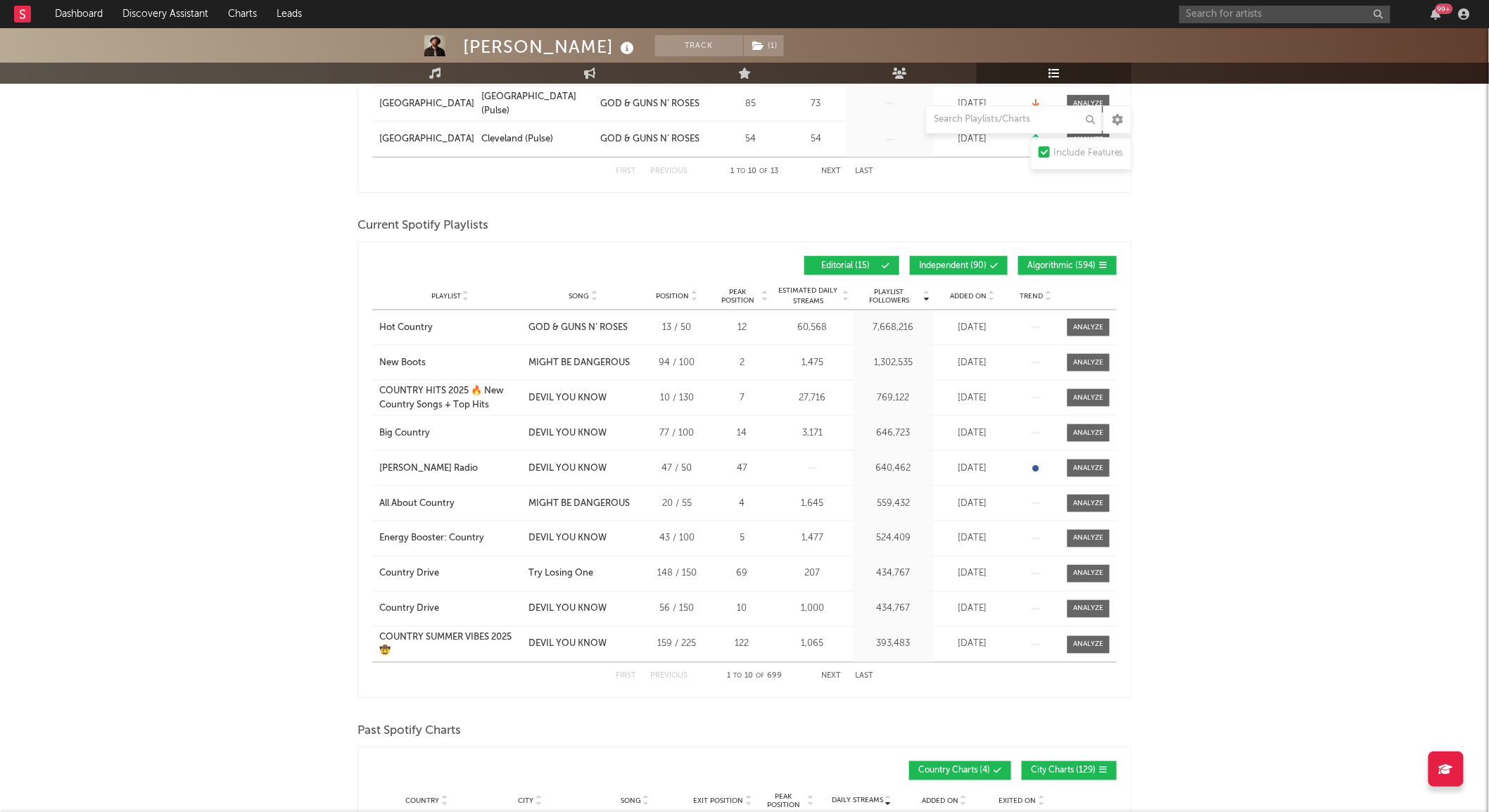
scroll to position [587, 0]
click at [1077, 321] on span at bounding box center [1089, 326] width 42 height 17
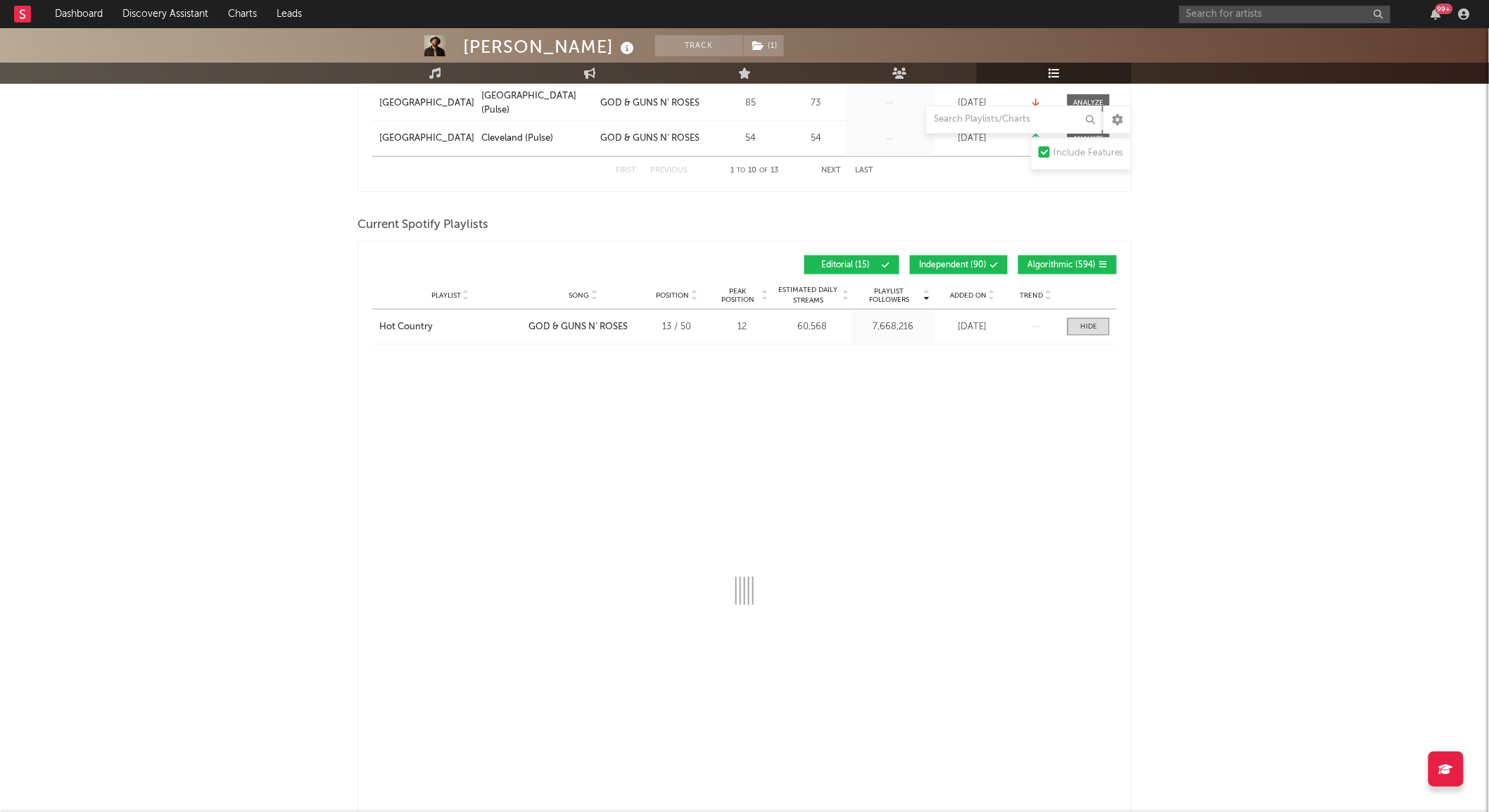
select select "1w"
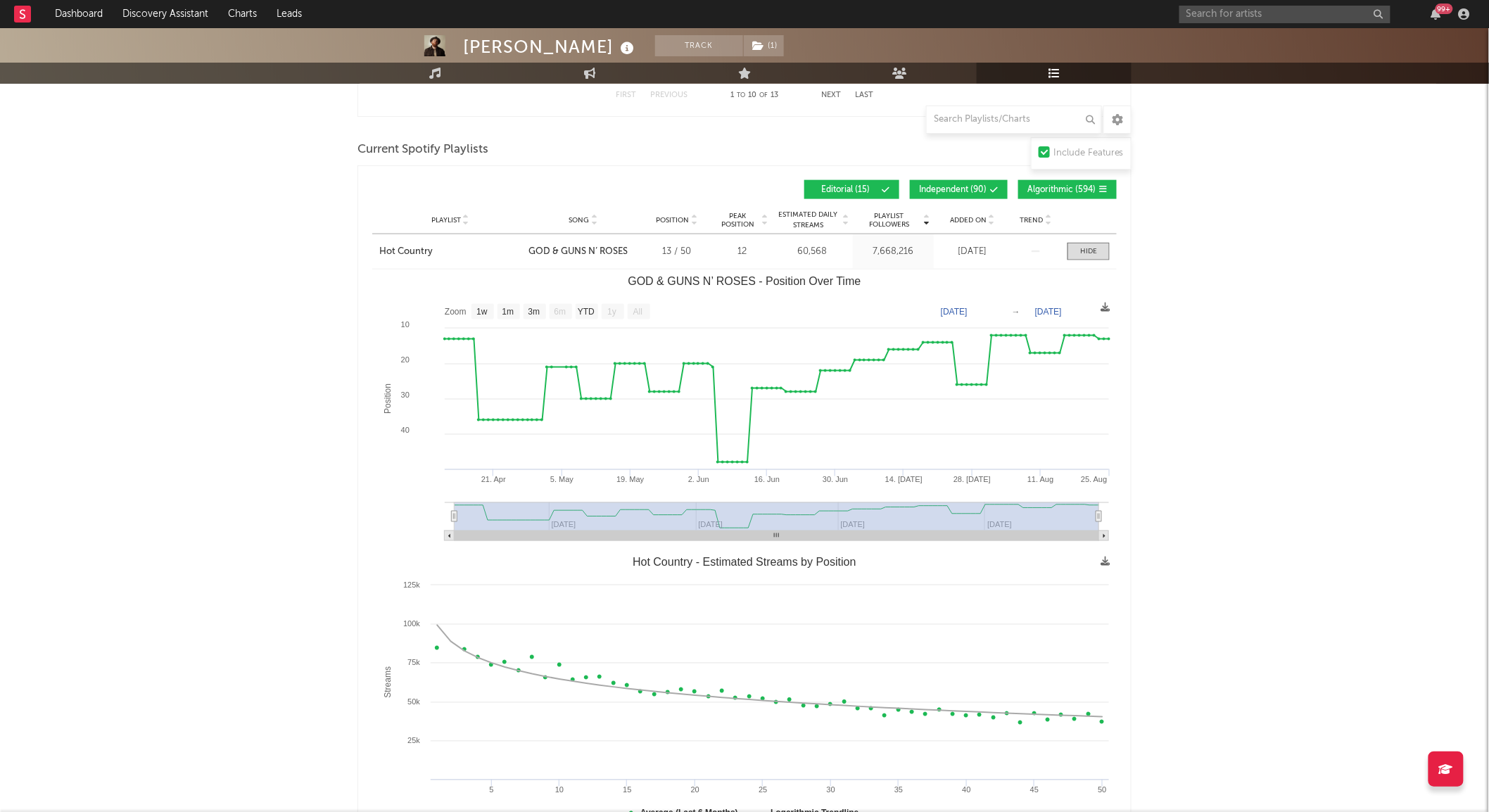
scroll to position [445, 0]
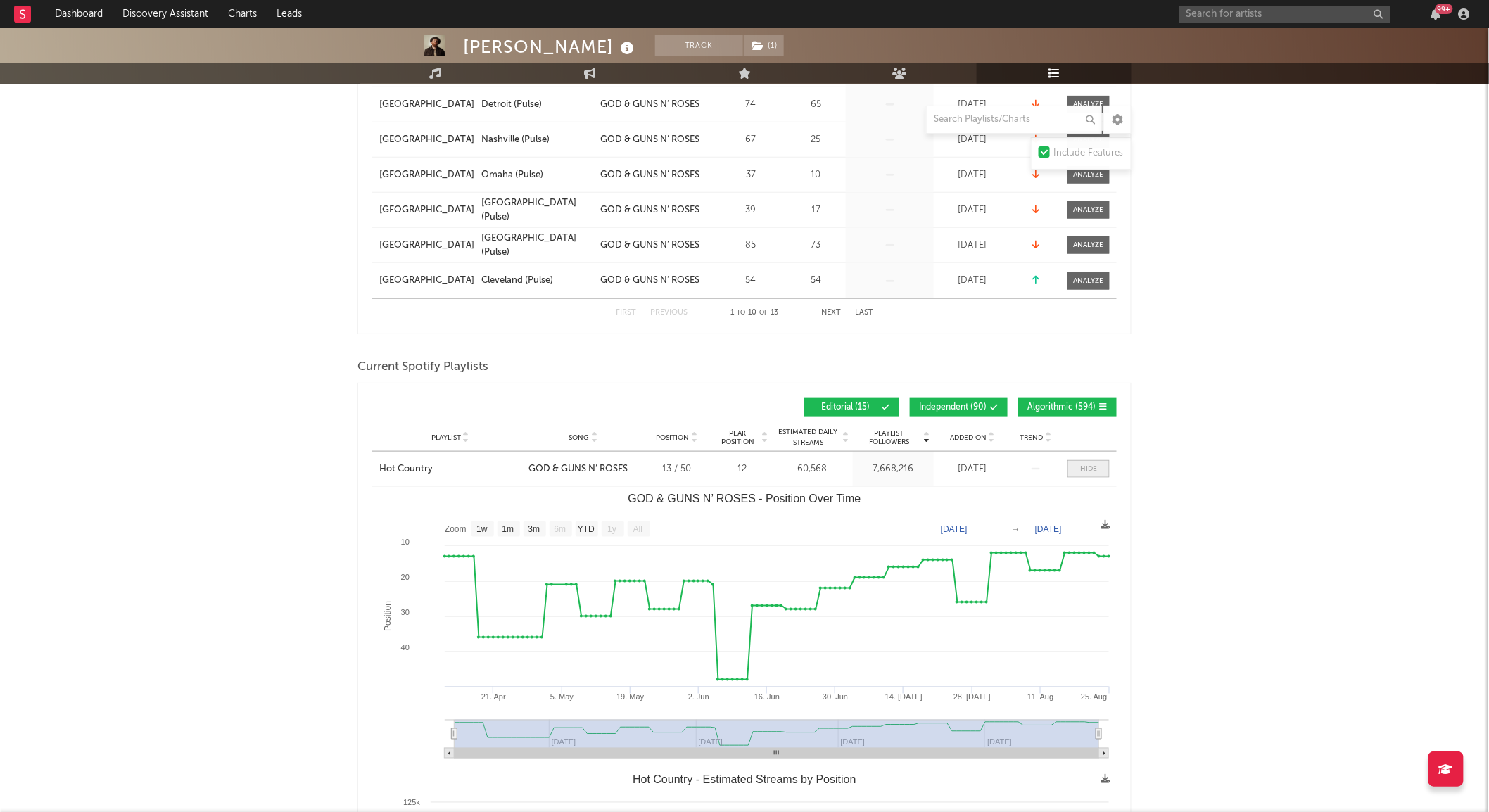
click at [1082, 467] on div at bounding box center [1089, 468] width 17 height 10
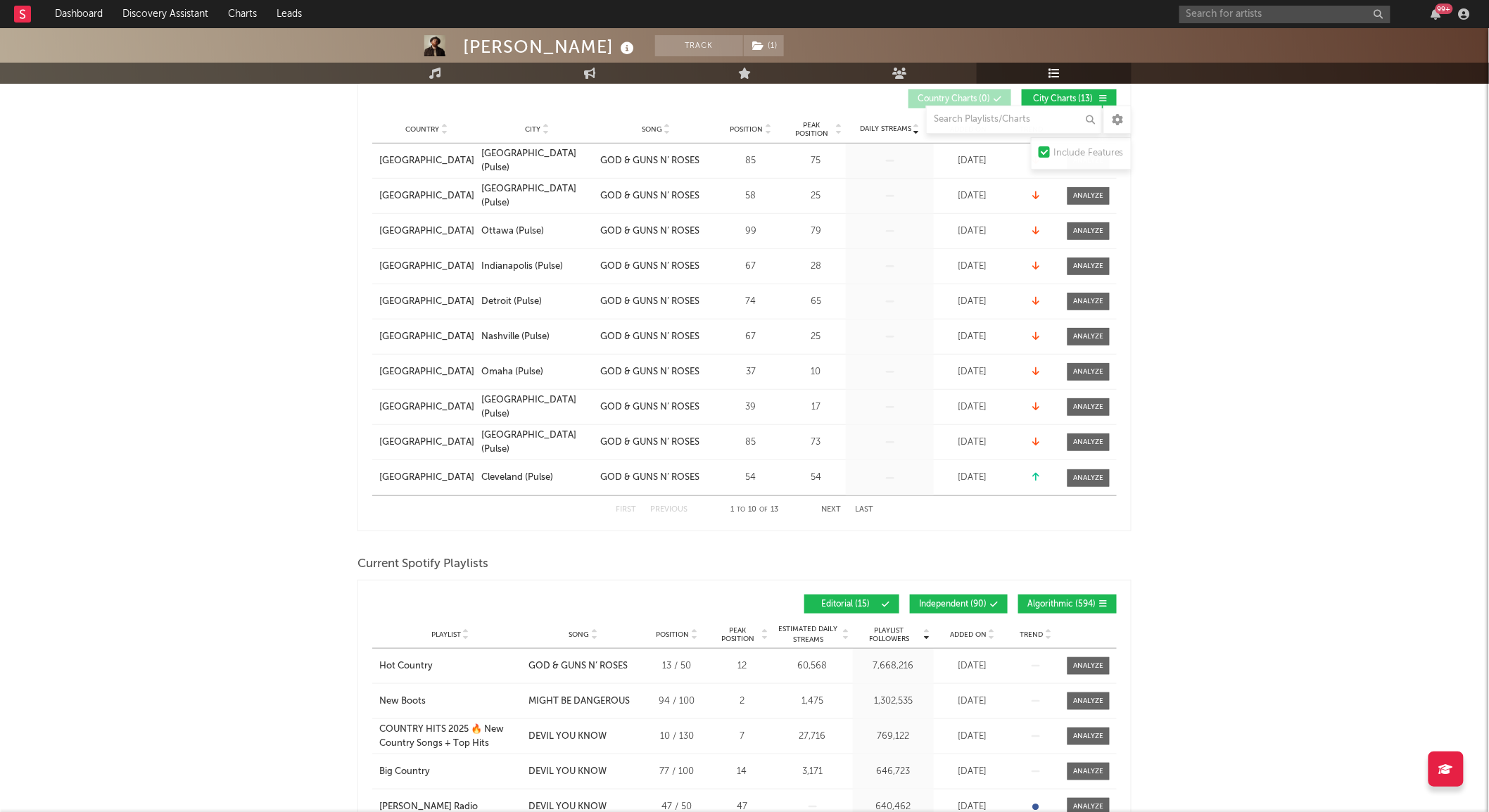
scroll to position [0, 0]
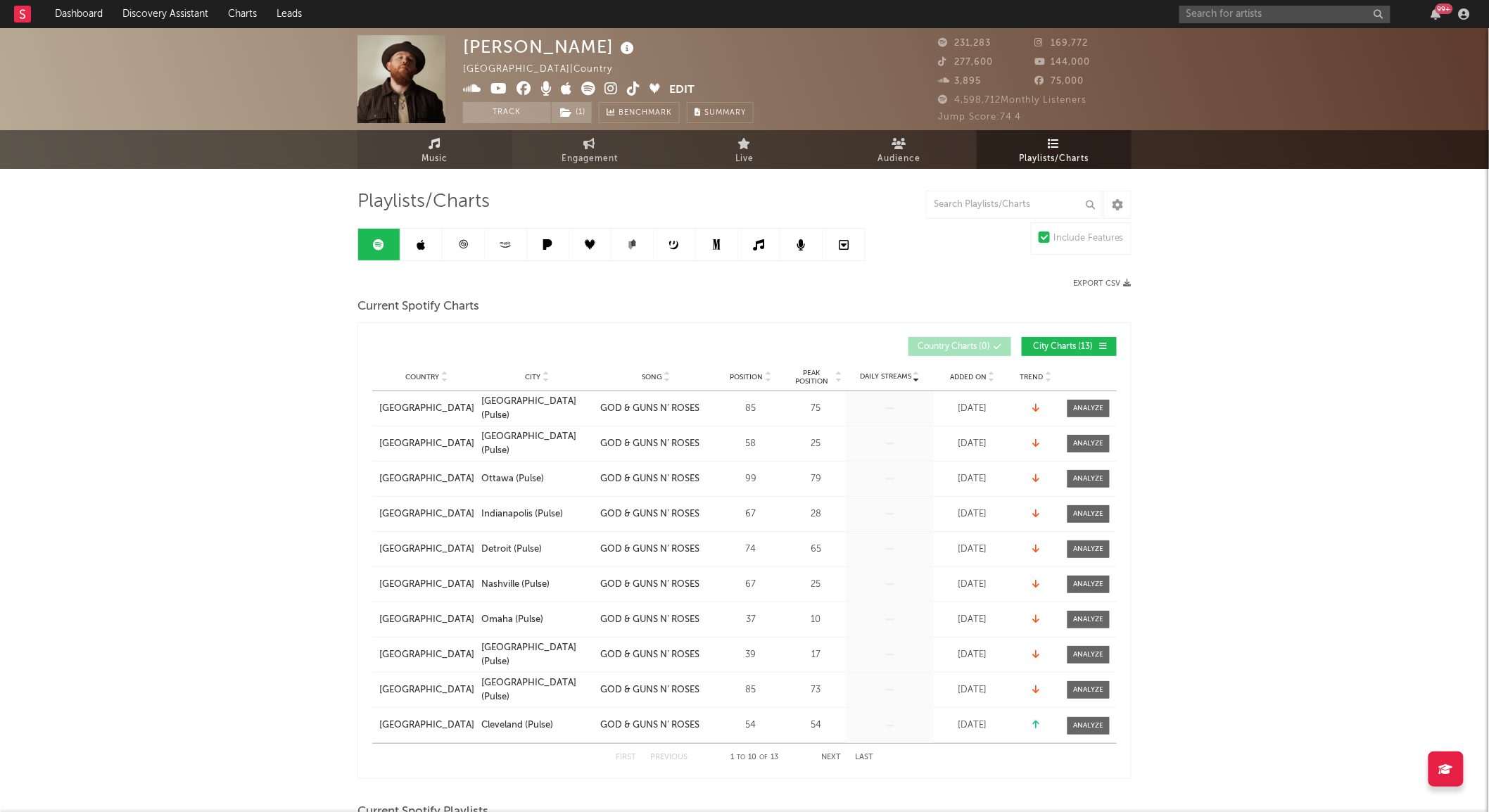
click at [475, 140] on link "Music" at bounding box center [435, 149] width 155 height 39
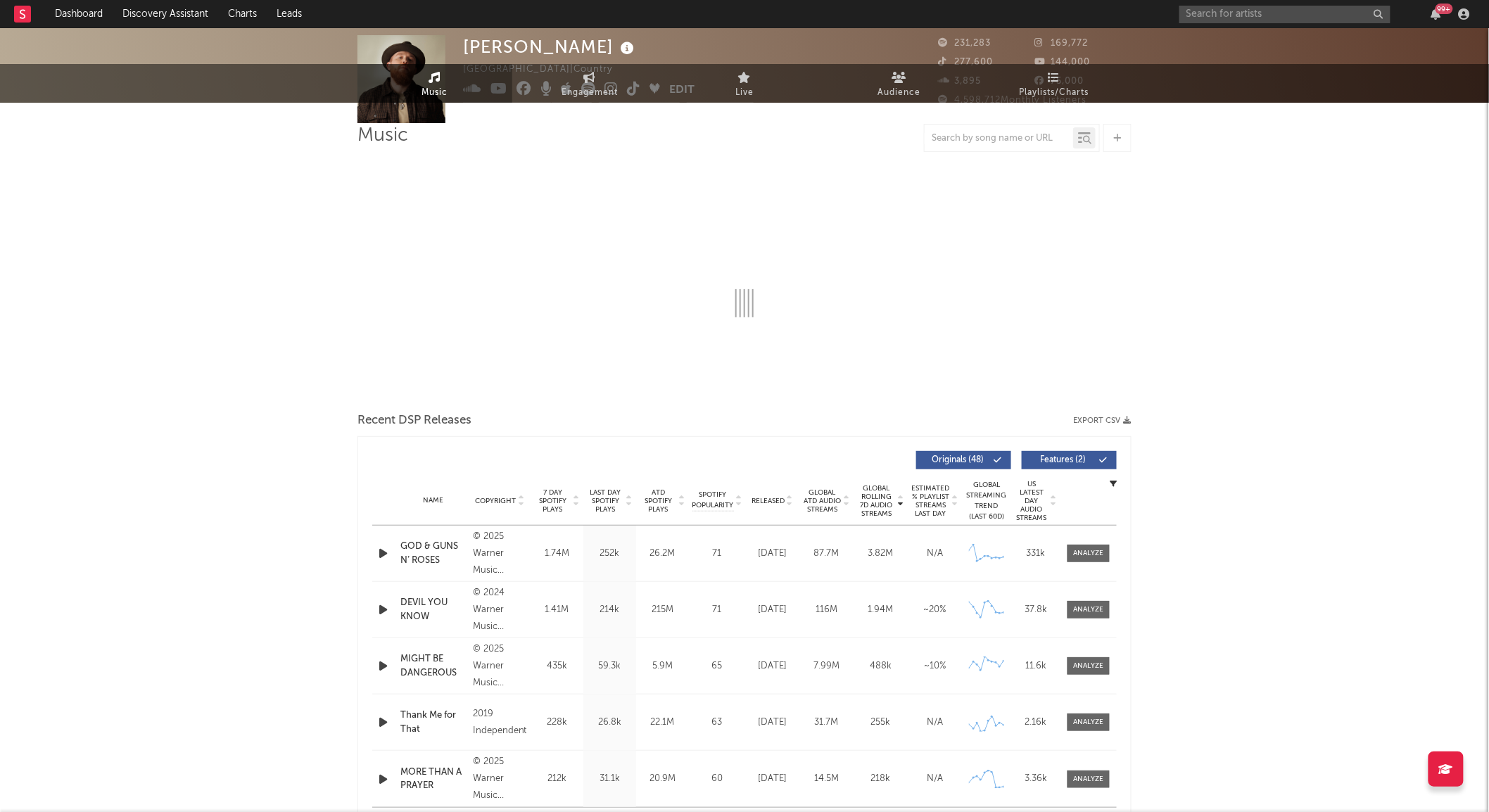
select select "6m"
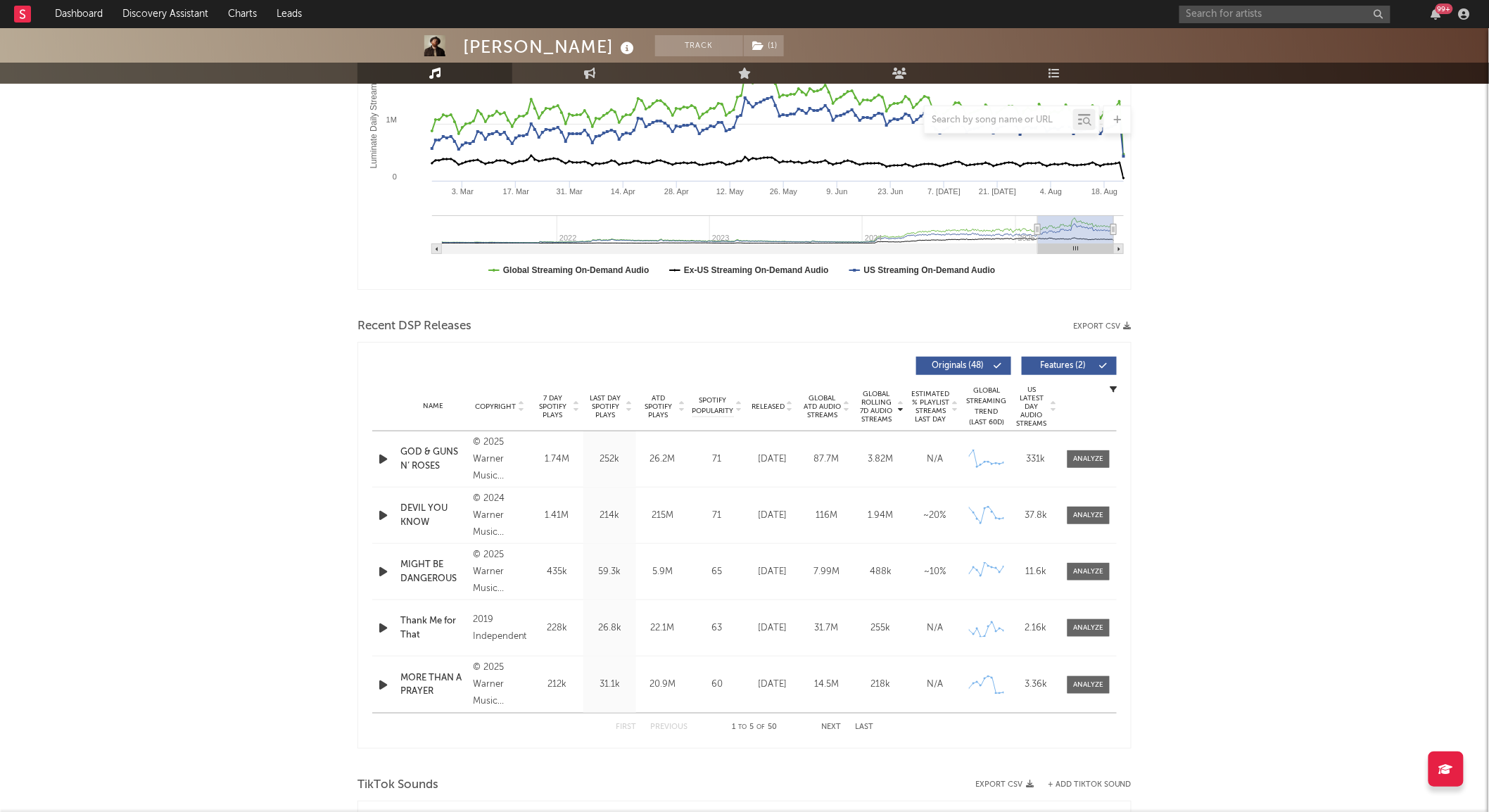
scroll to position [277, 0]
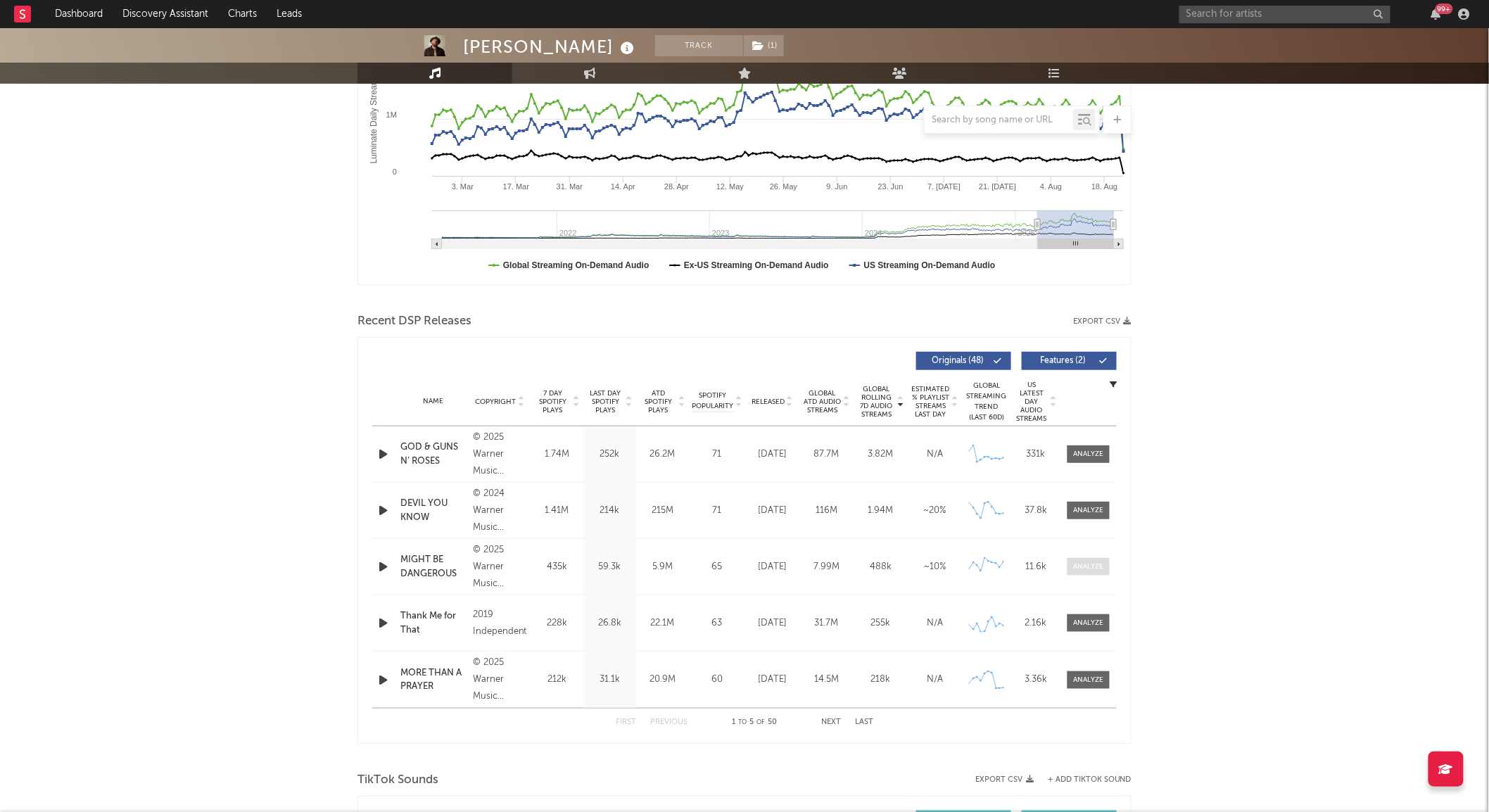
click at [1103, 568] on span at bounding box center [1089, 567] width 42 height 17
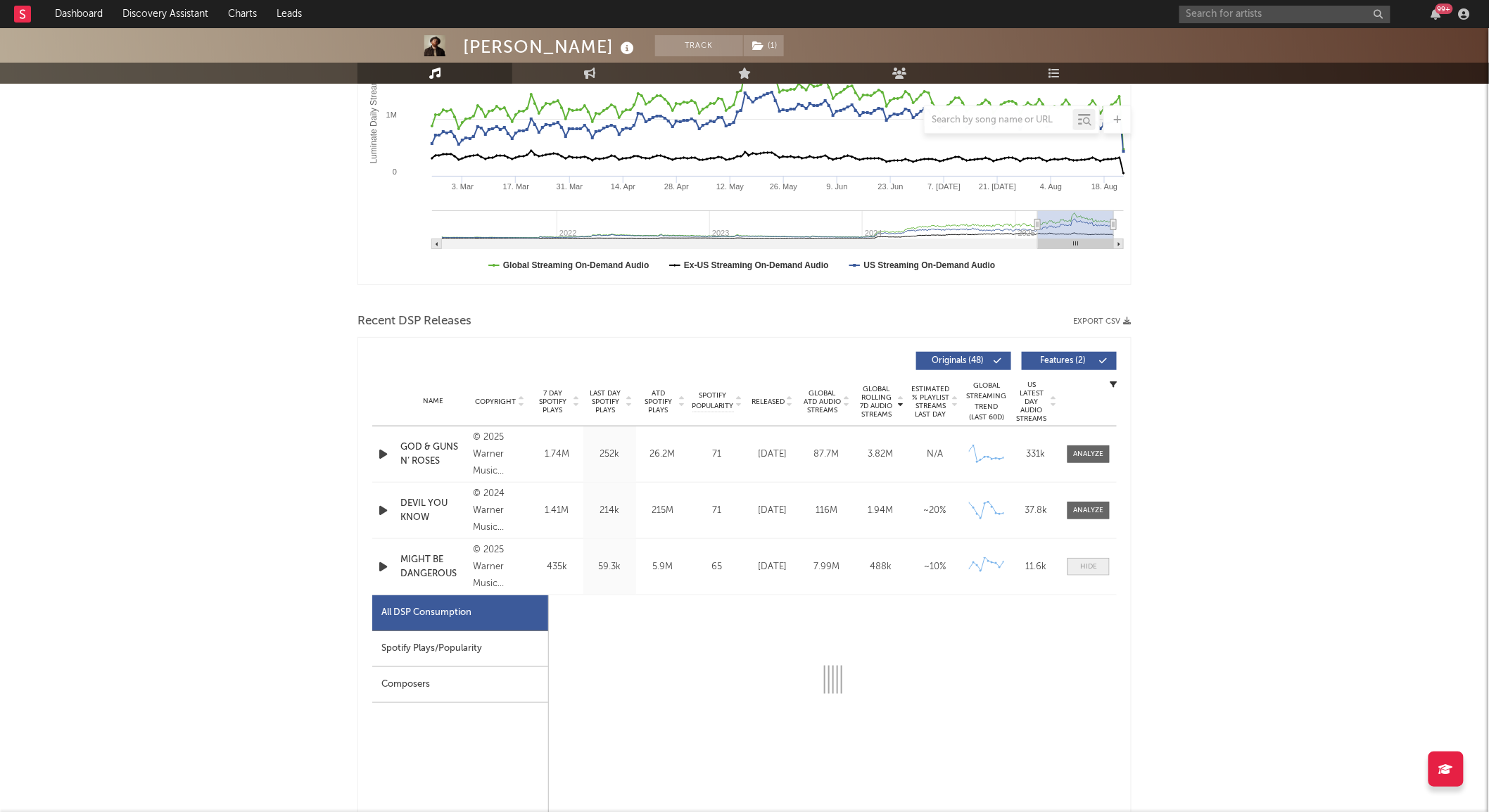
select select "1w"
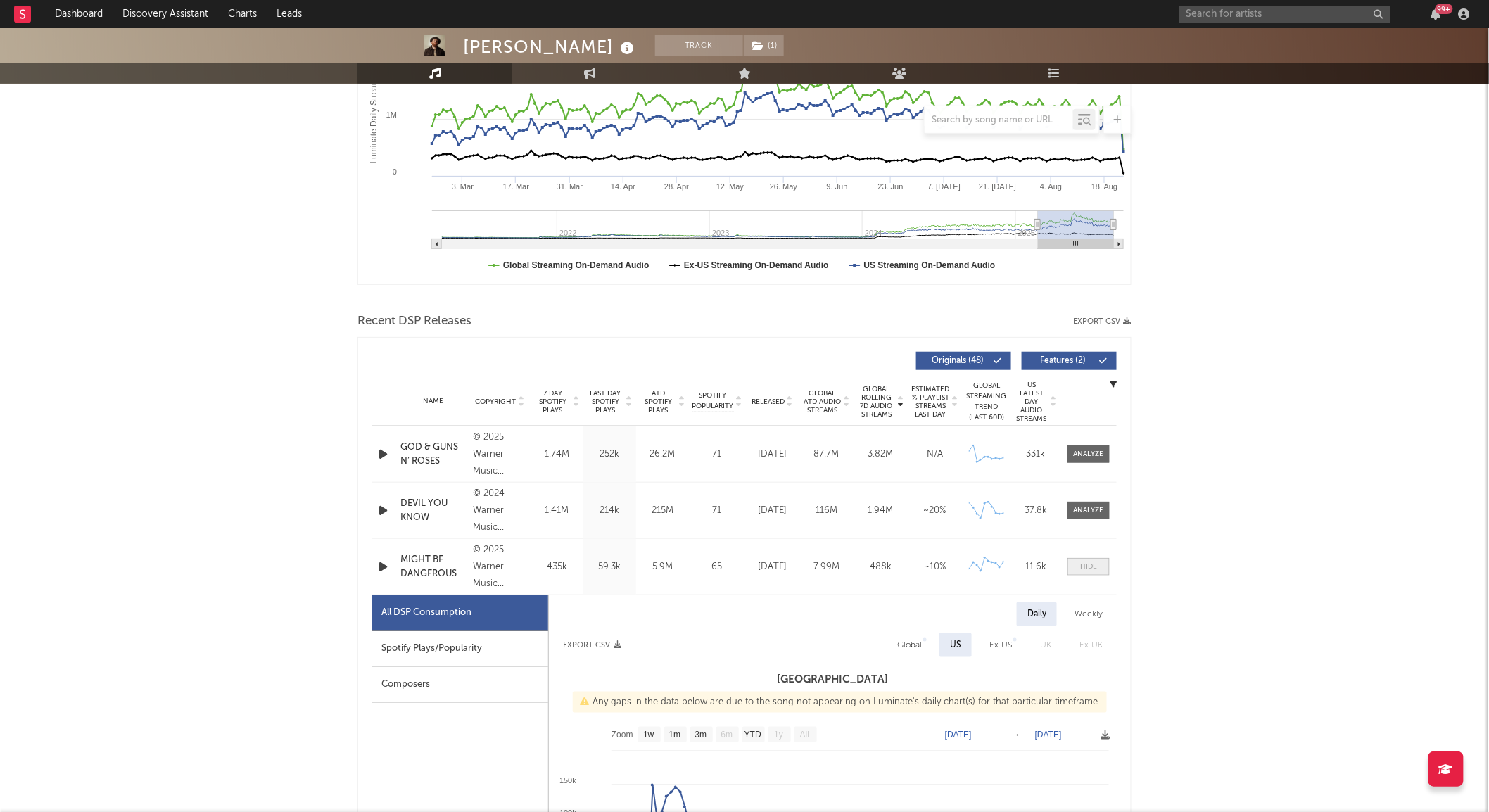
click at [1103, 568] on span at bounding box center [1089, 567] width 42 height 17
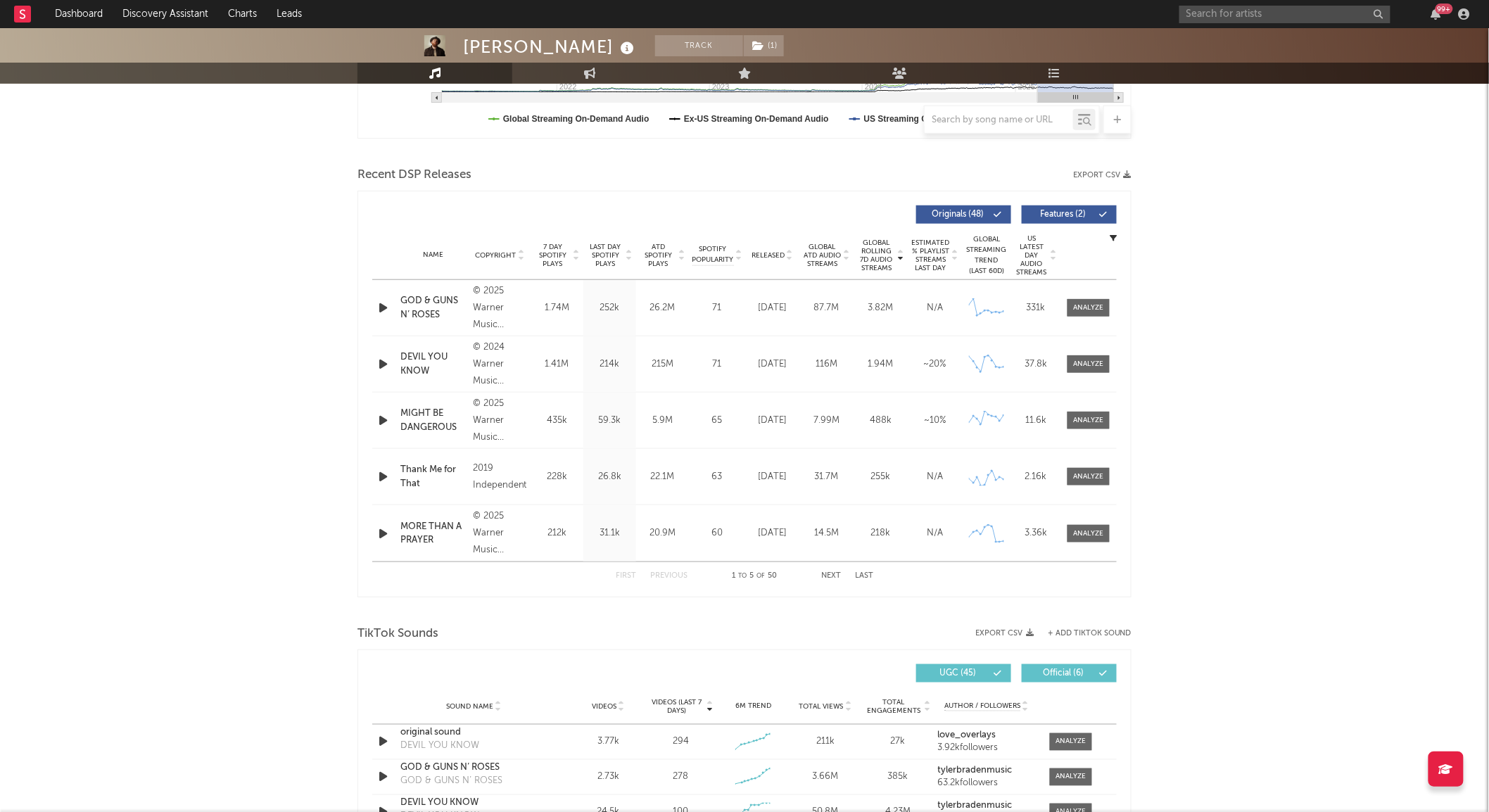
scroll to position [0, 0]
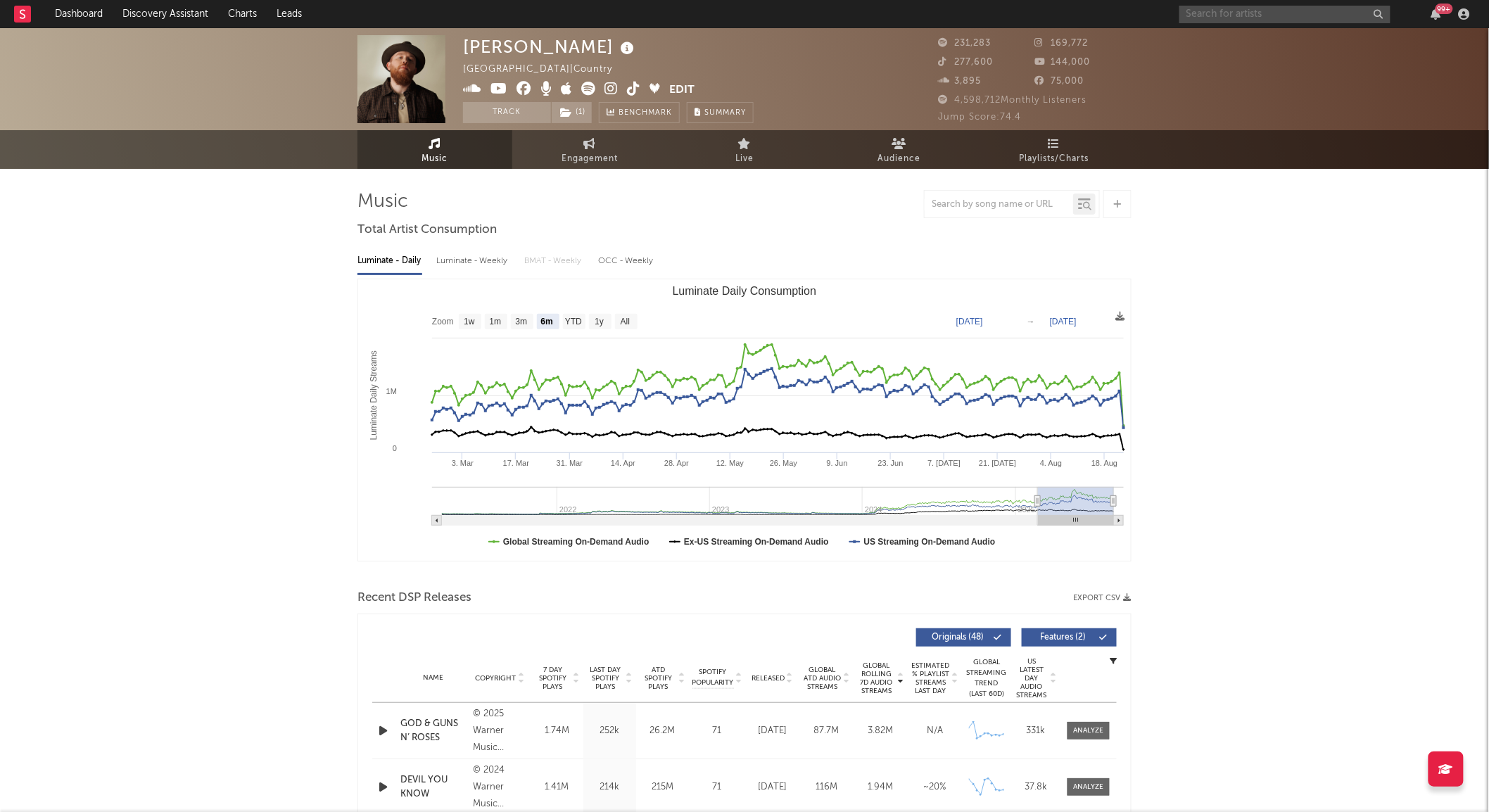
click at [1240, 17] on input "text" at bounding box center [1285, 14] width 211 height 17
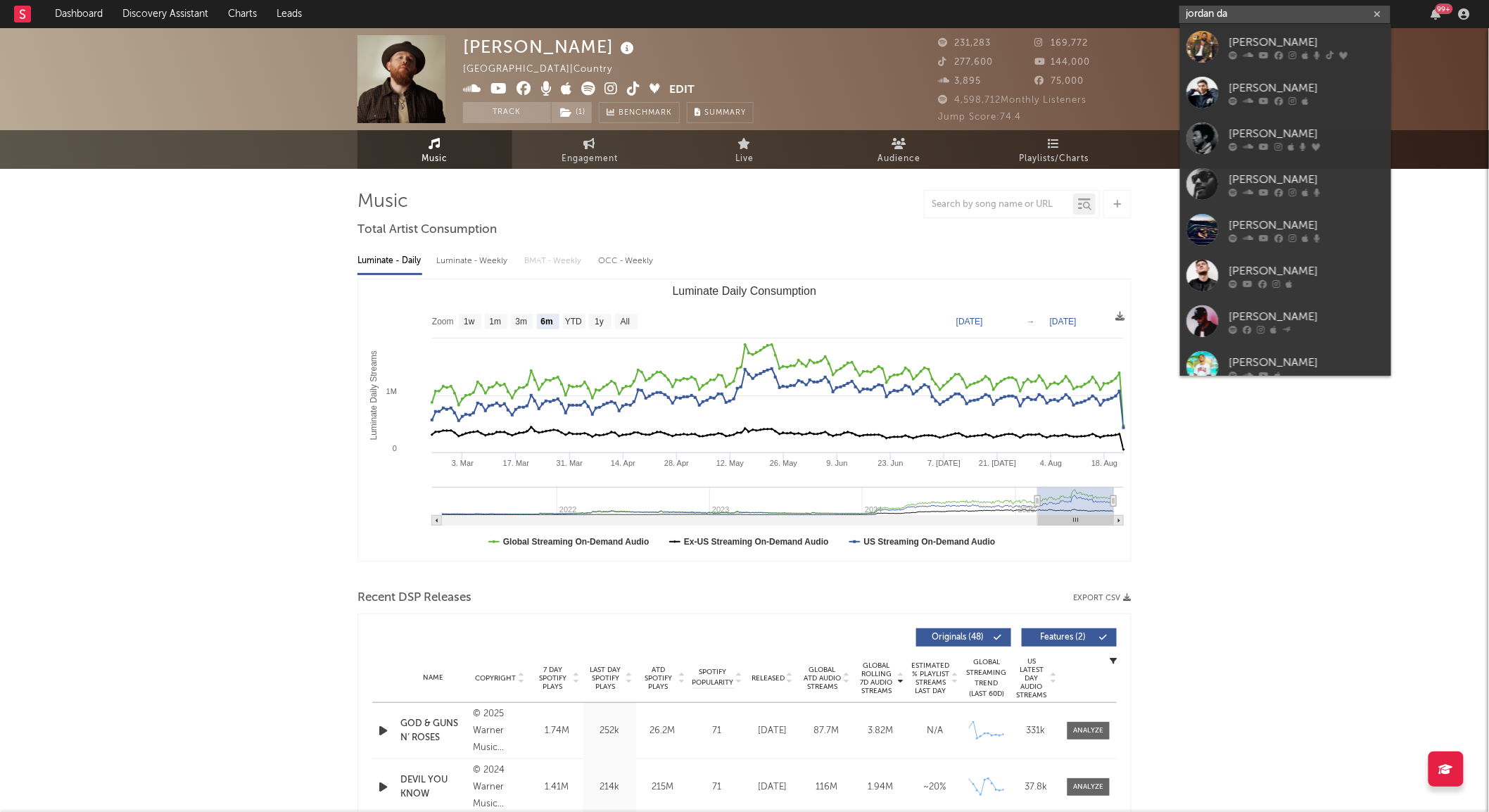
type input "jordan da"
click at [1197, 48] on div at bounding box center [1203, 46] width 31 height 31
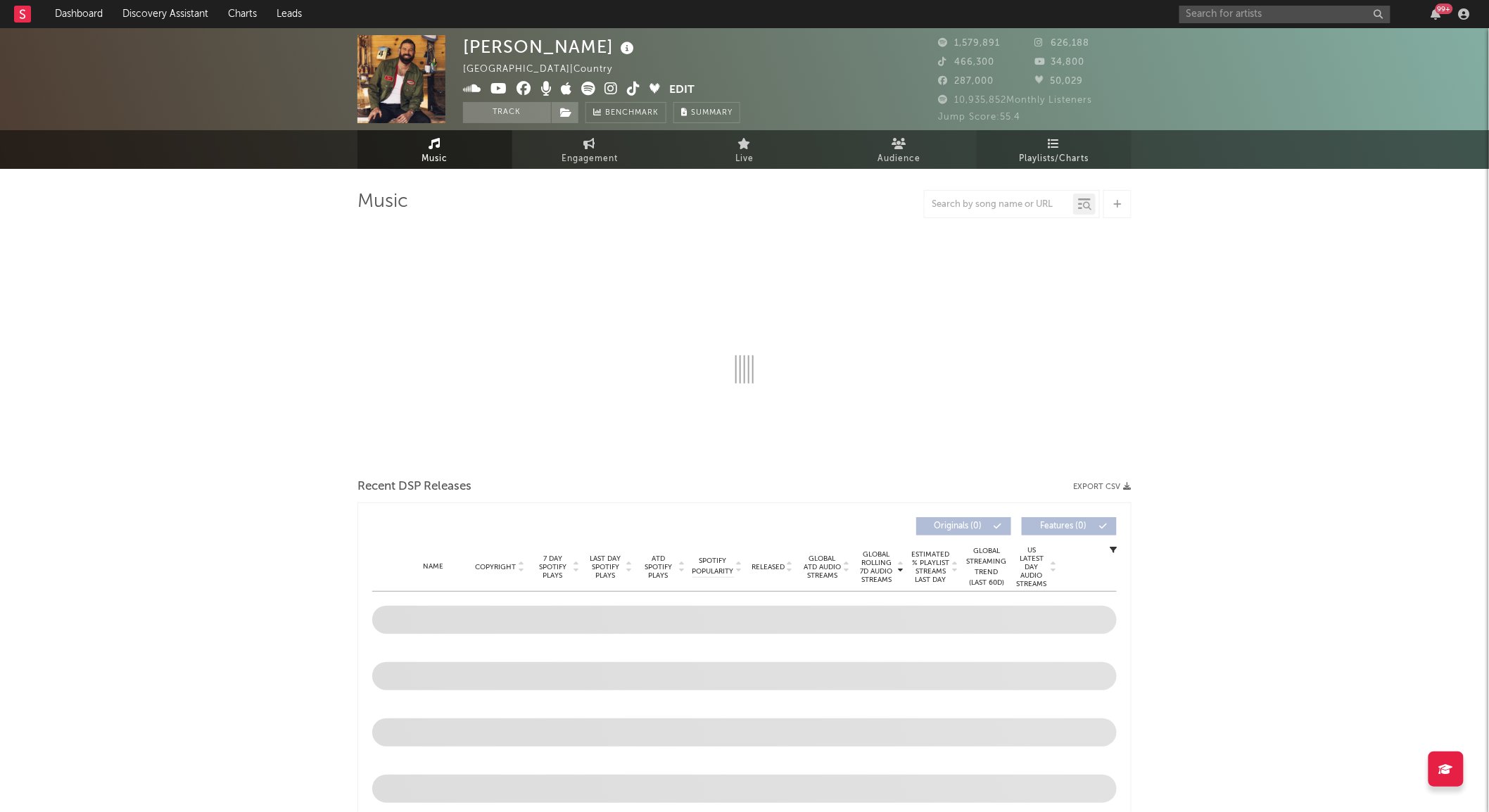
click at [1051, 152] on span "Playlists/Charts" at bounding box center [1055, 159] width 70 height 17
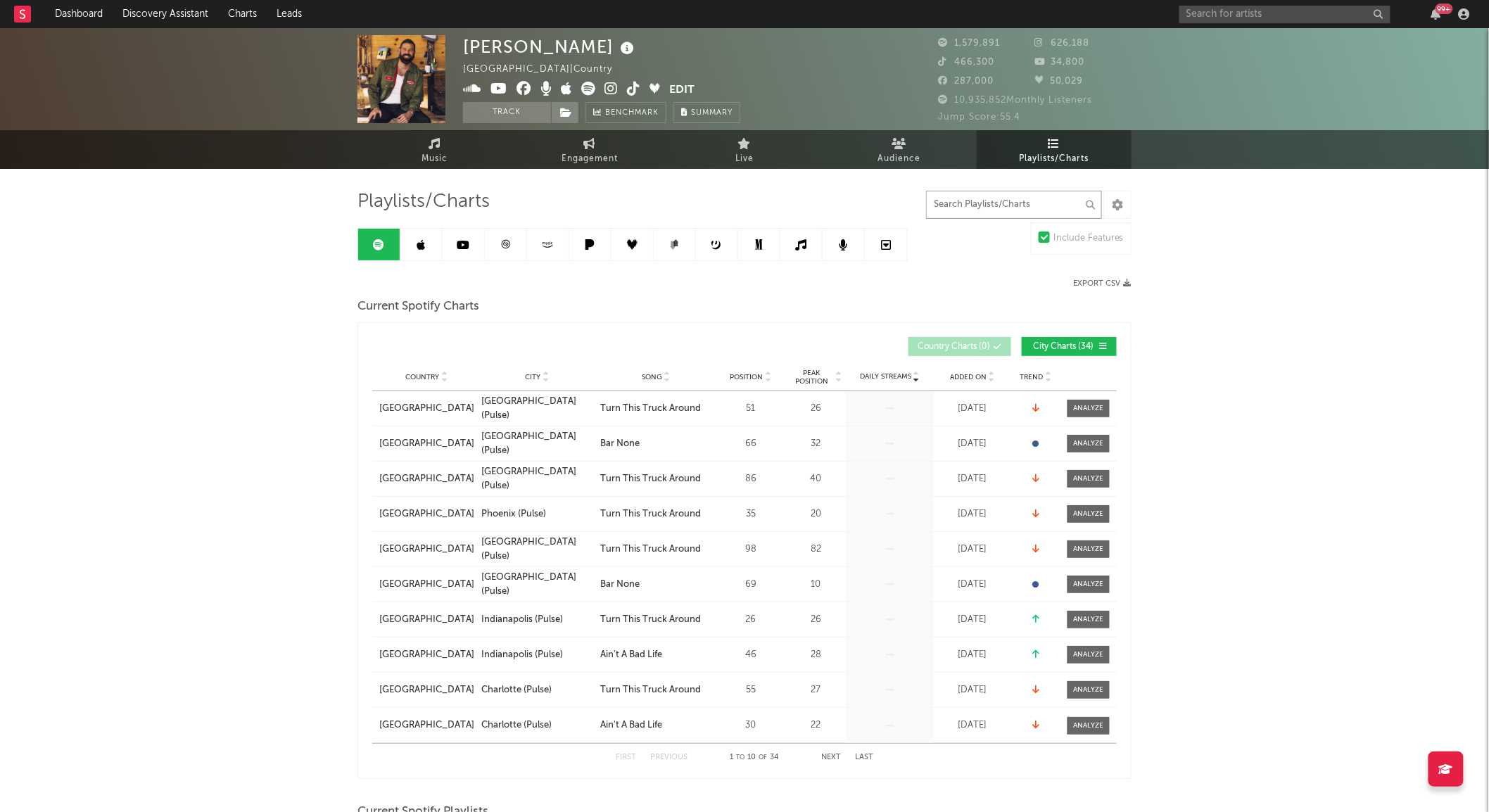
click at [993, 201] on input "text" at bounding box center [1014, 204] width 176 height 28
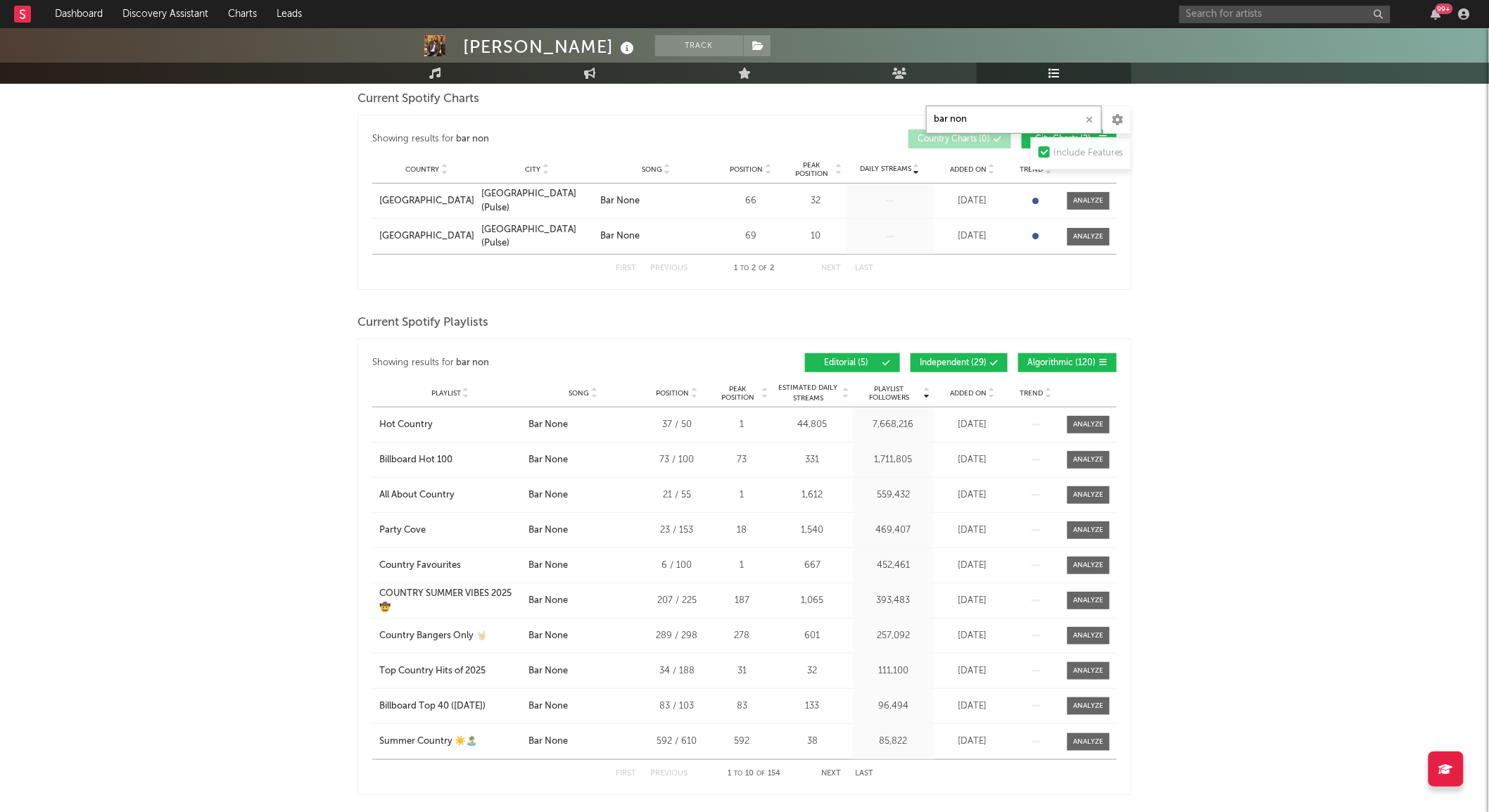
scroll to position [208, 0]
type input "bar non"
click at [1103, 427] on div at bounding box center [1089, 424] width 31 height 10
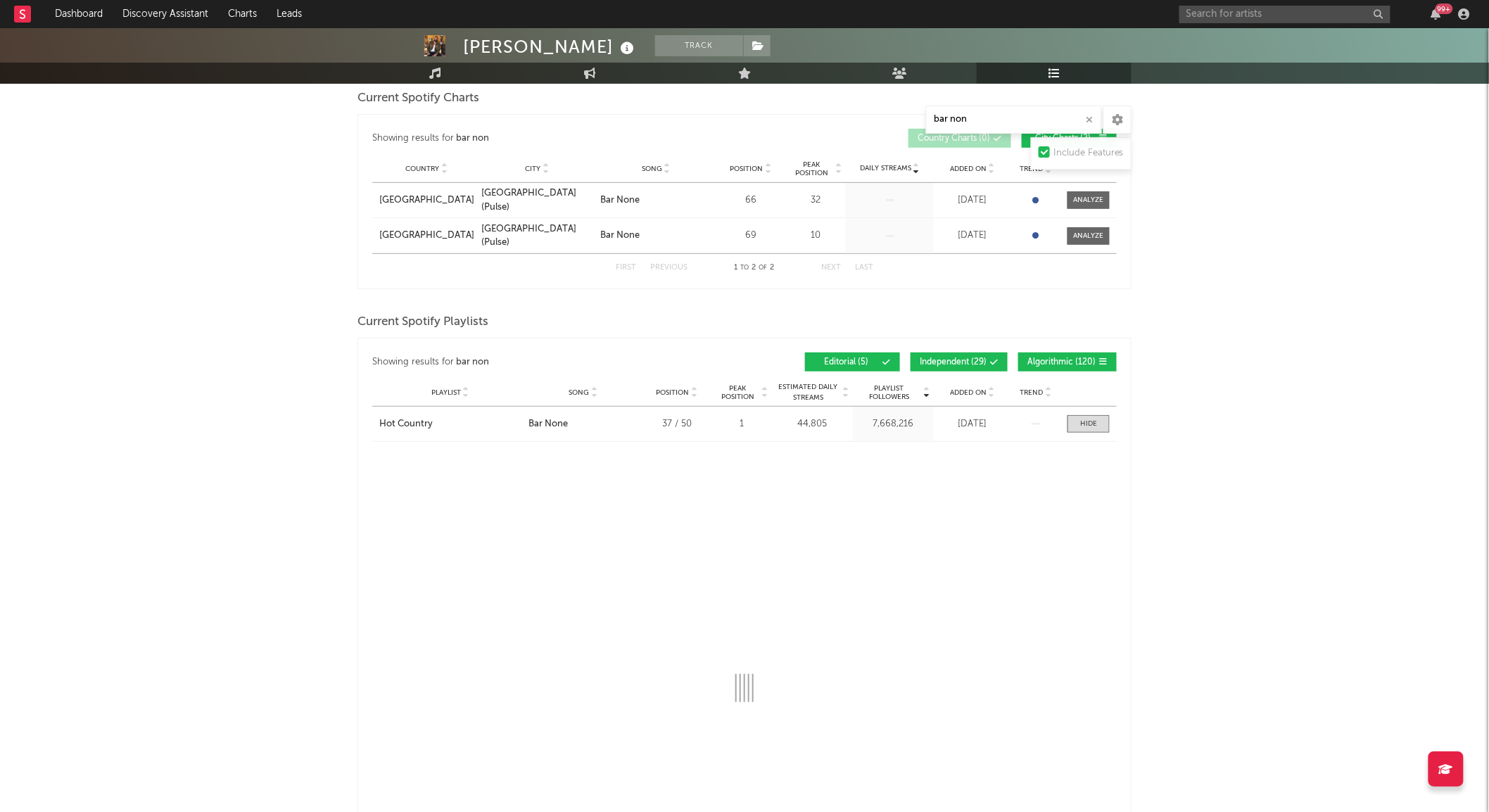
select select "1w"
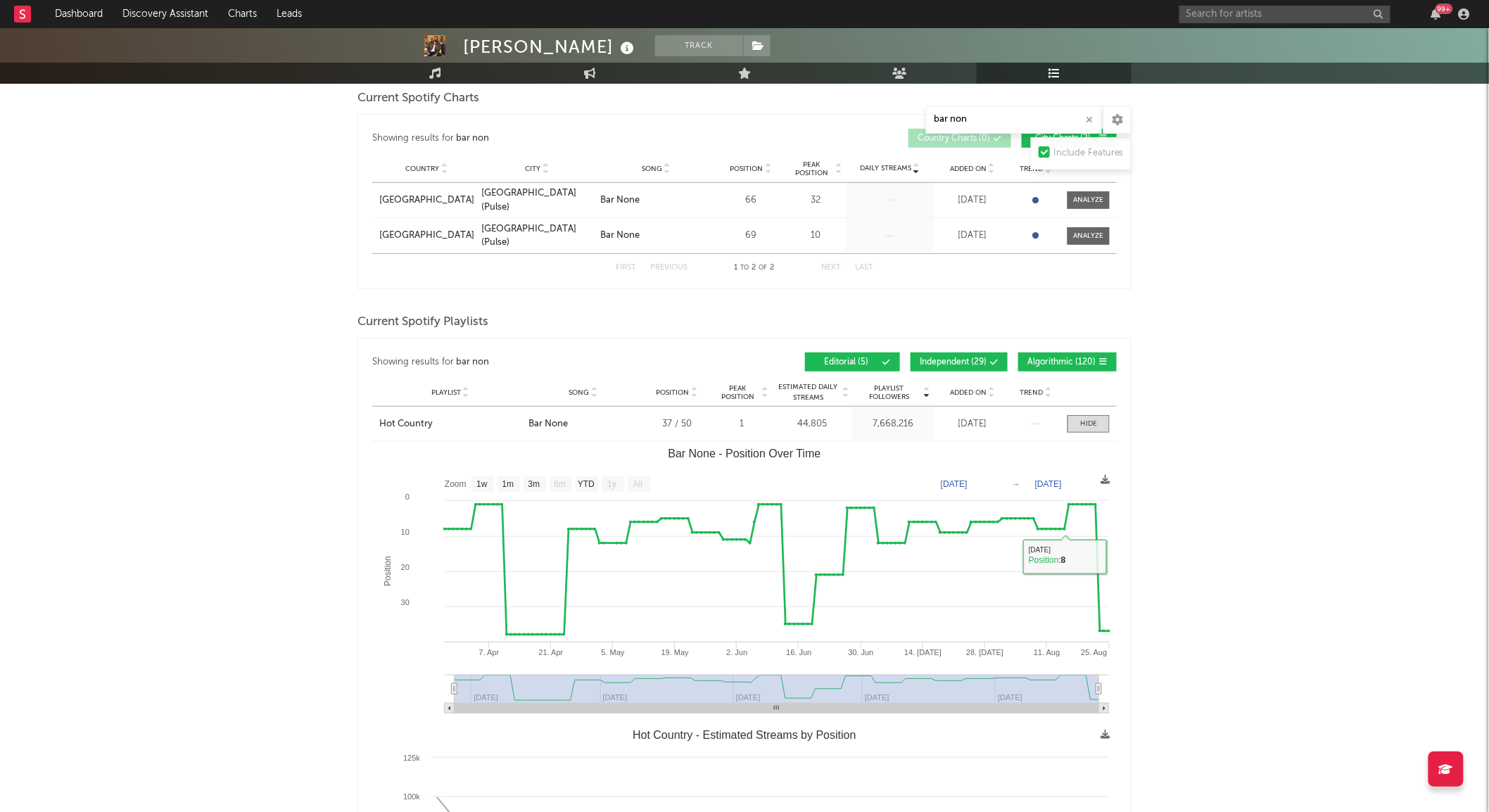
scroll to position [0, 0]
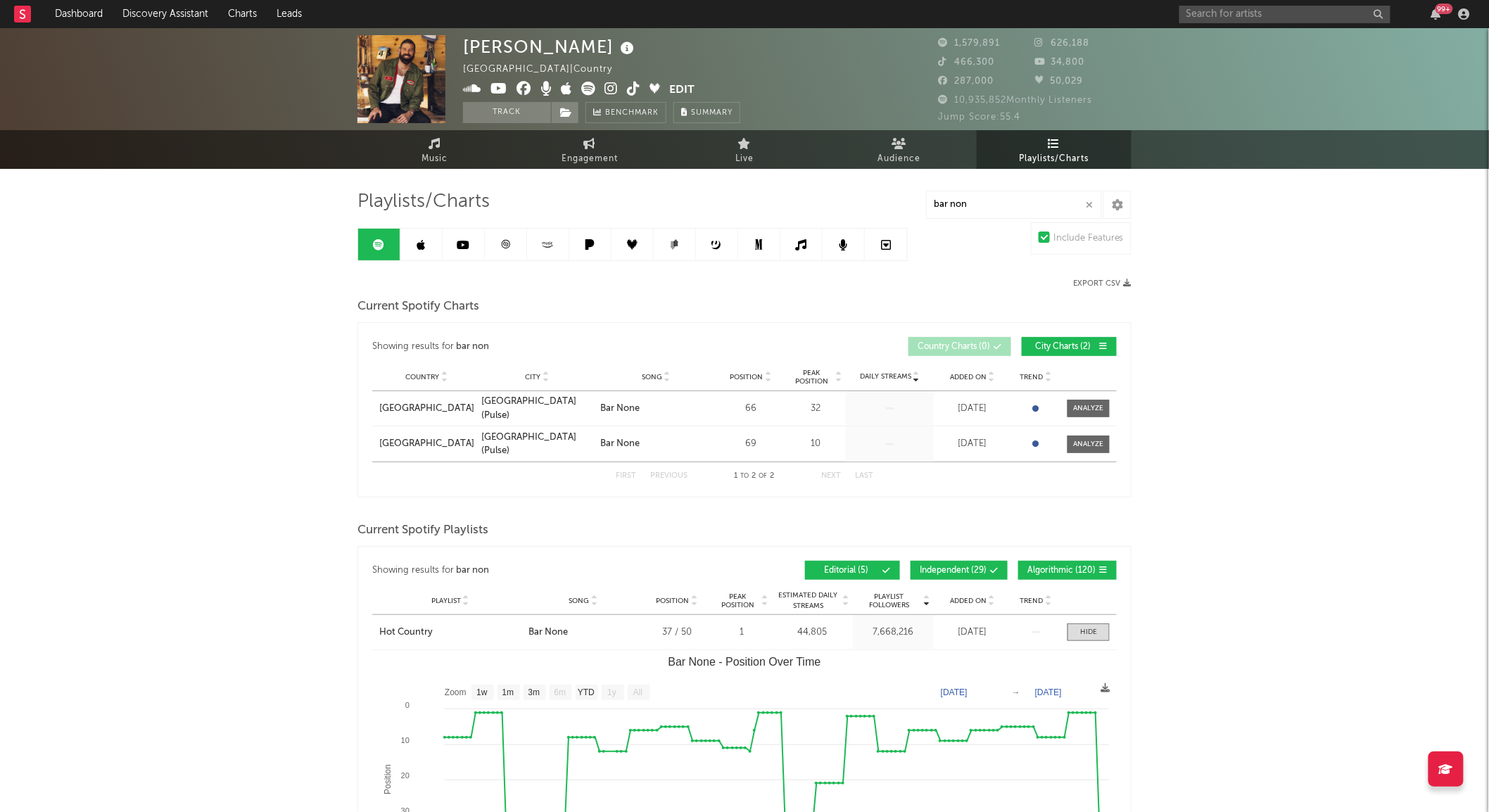
click at [422, 243] on icon at bounding box center [421, 245] width 9 height 11
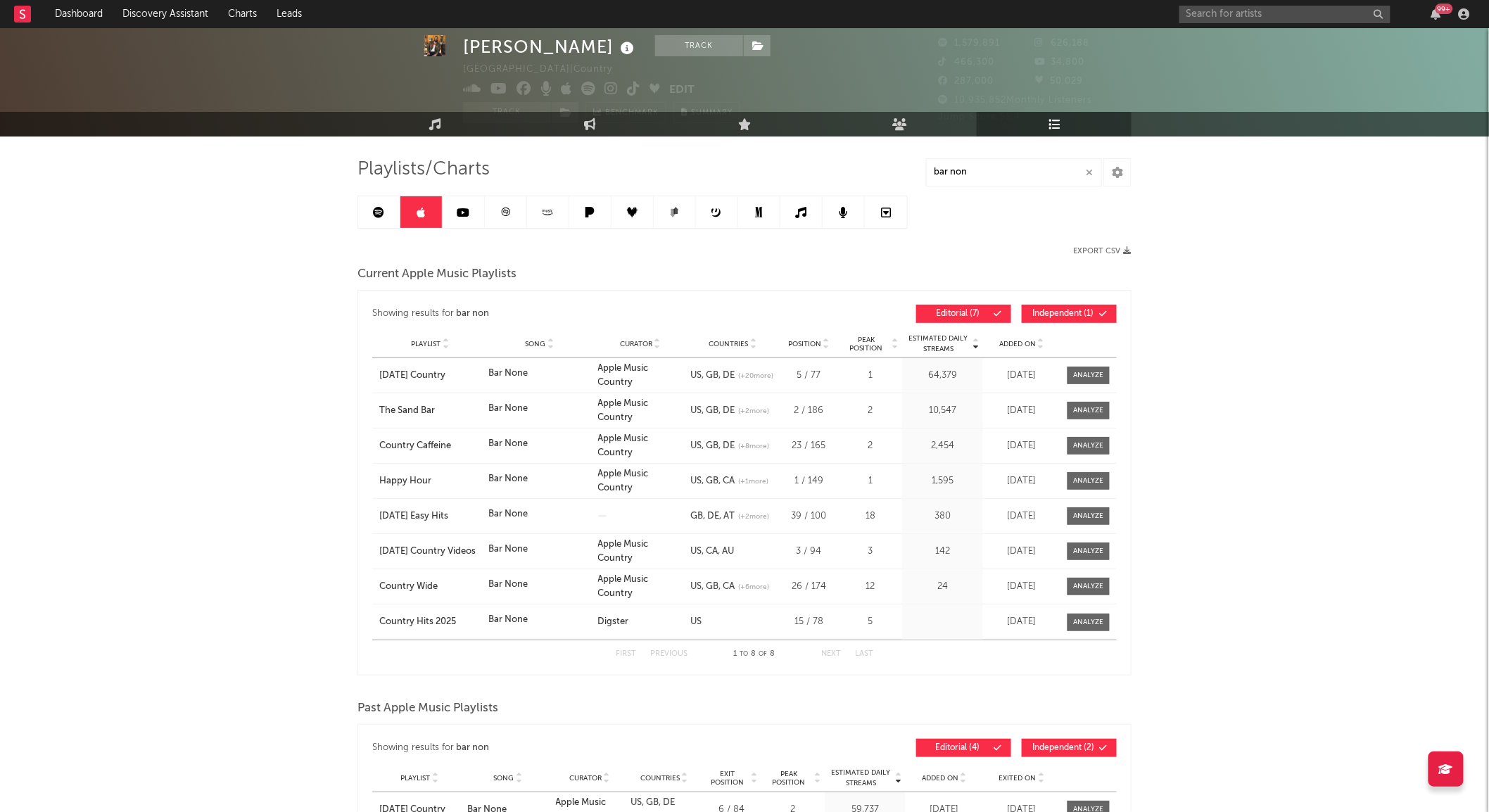
scroll to position [33, 0]
click at [1081, 369] on div at bounding box center [1089, 374] width 31 height 10
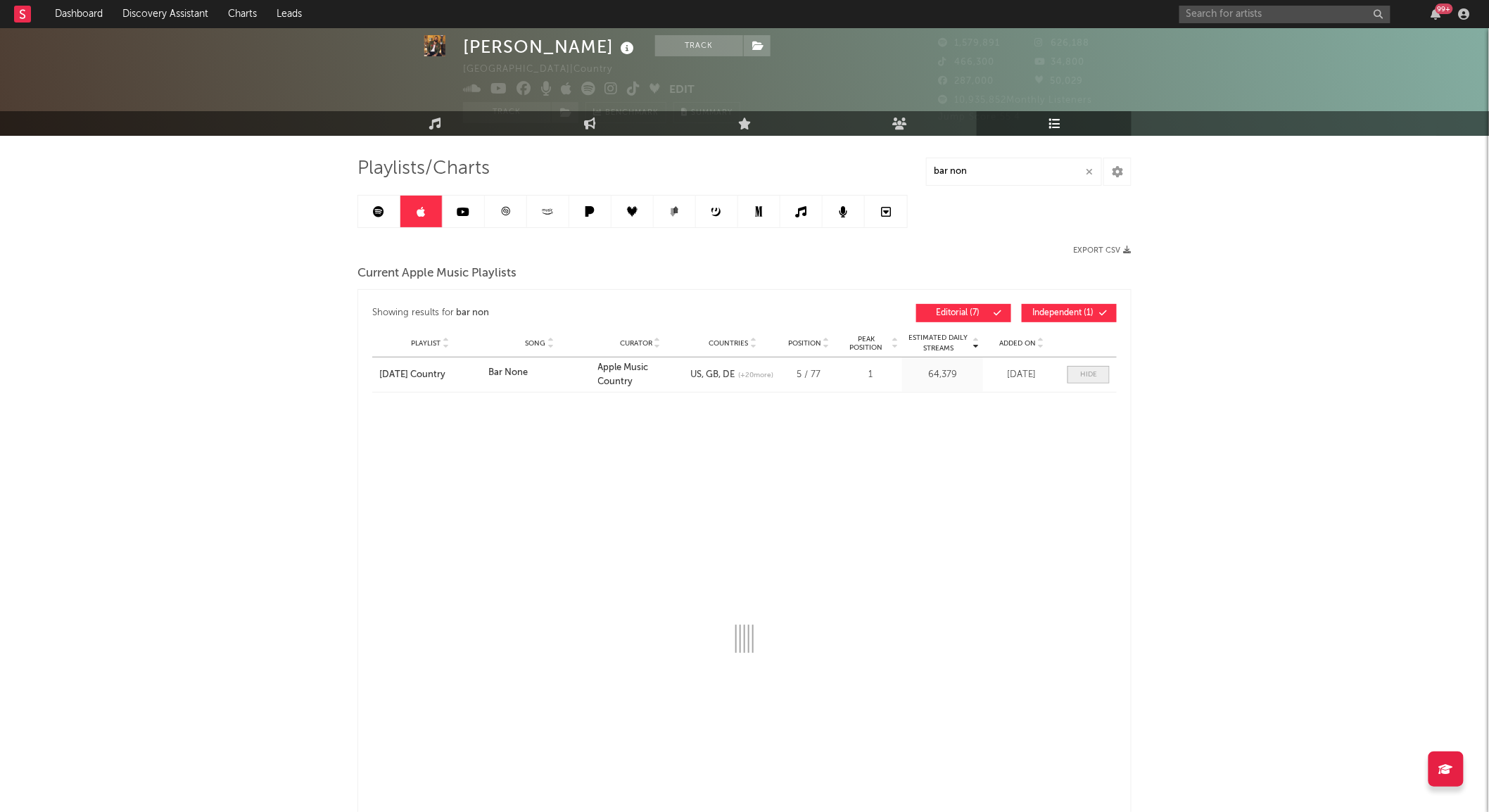
select select "1w"
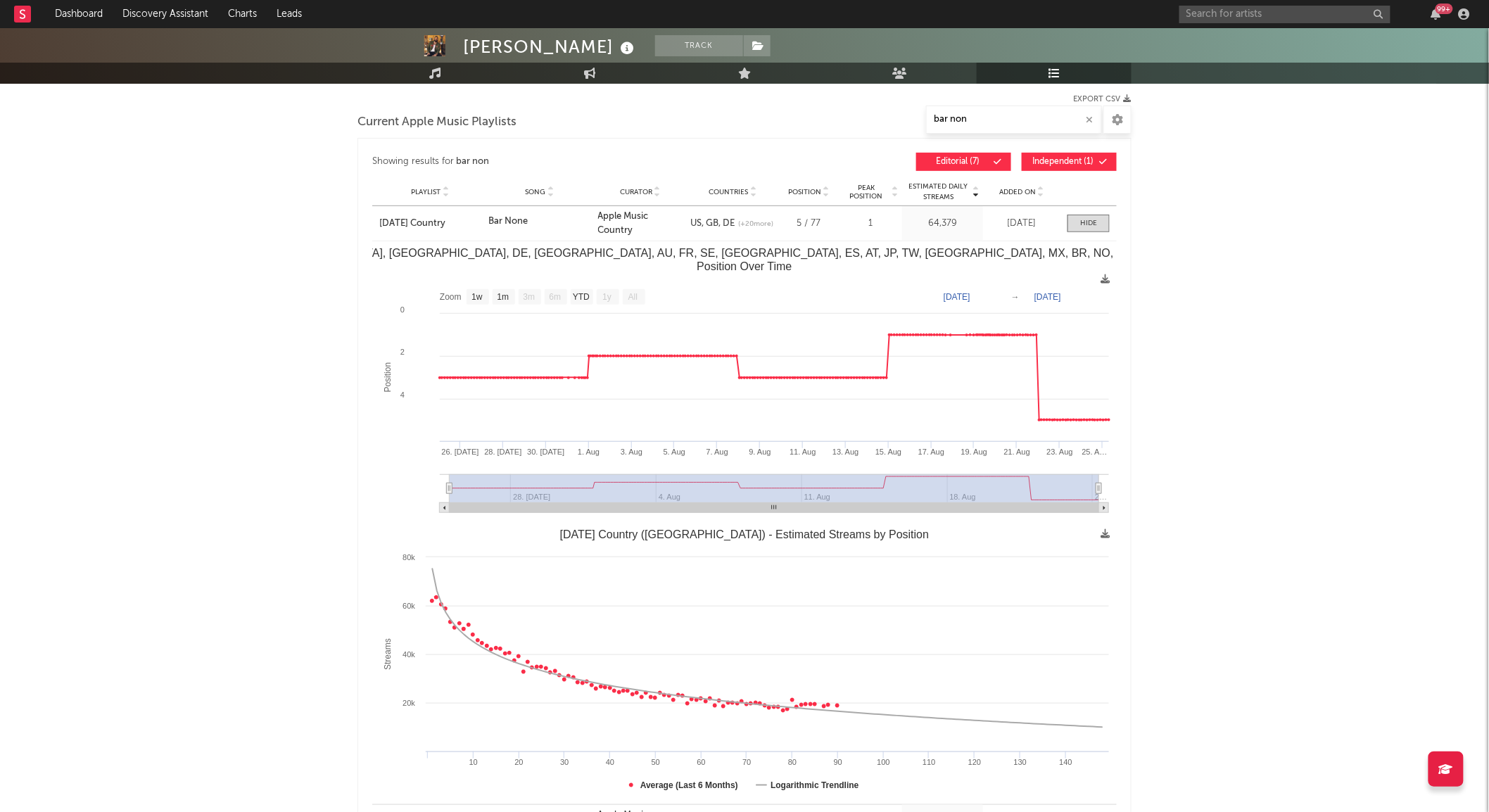
scroll to position [0, 0]
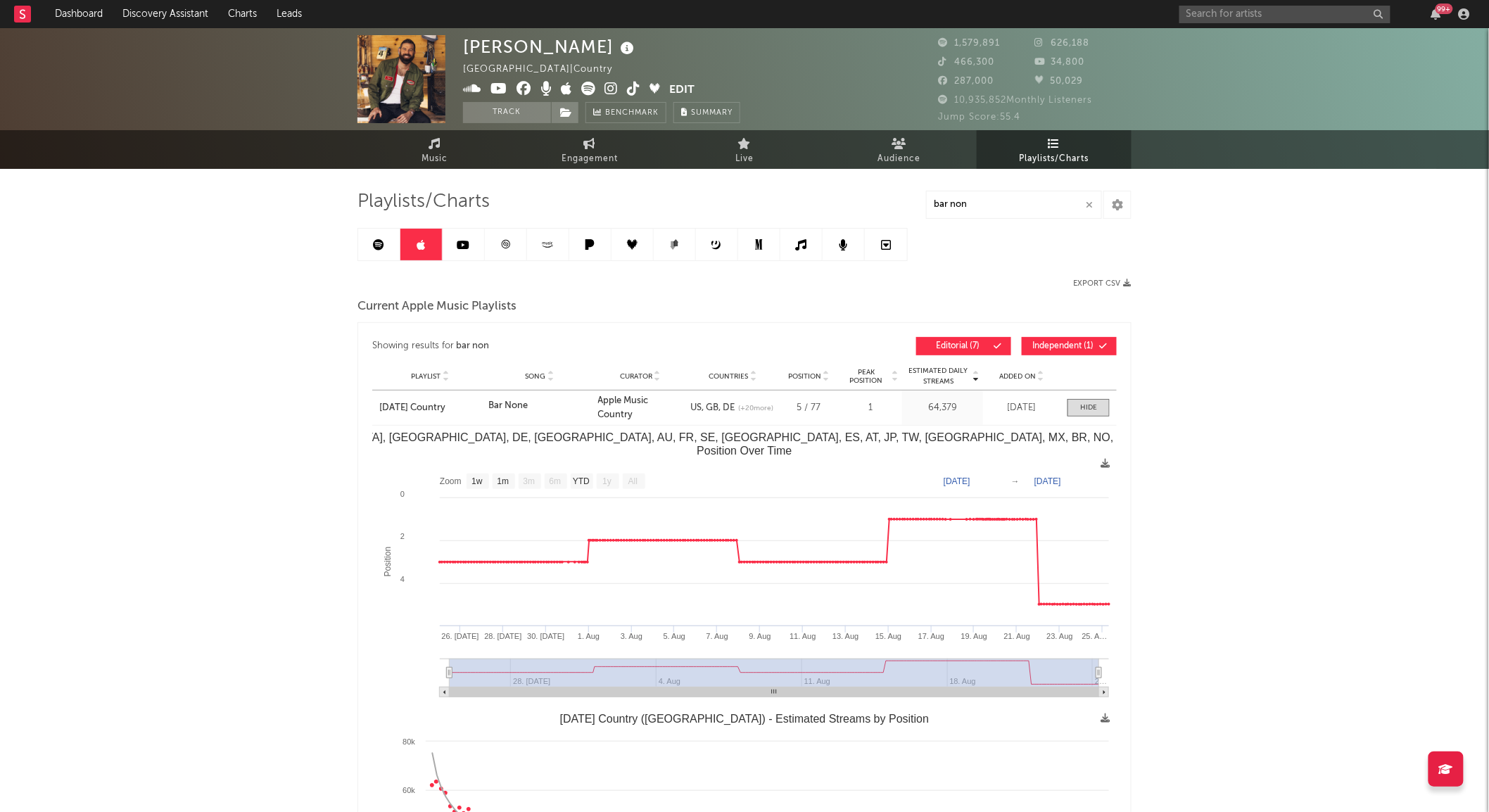
click at [549, 242] on icon at bounding box center [548, 243] width 1 height 2
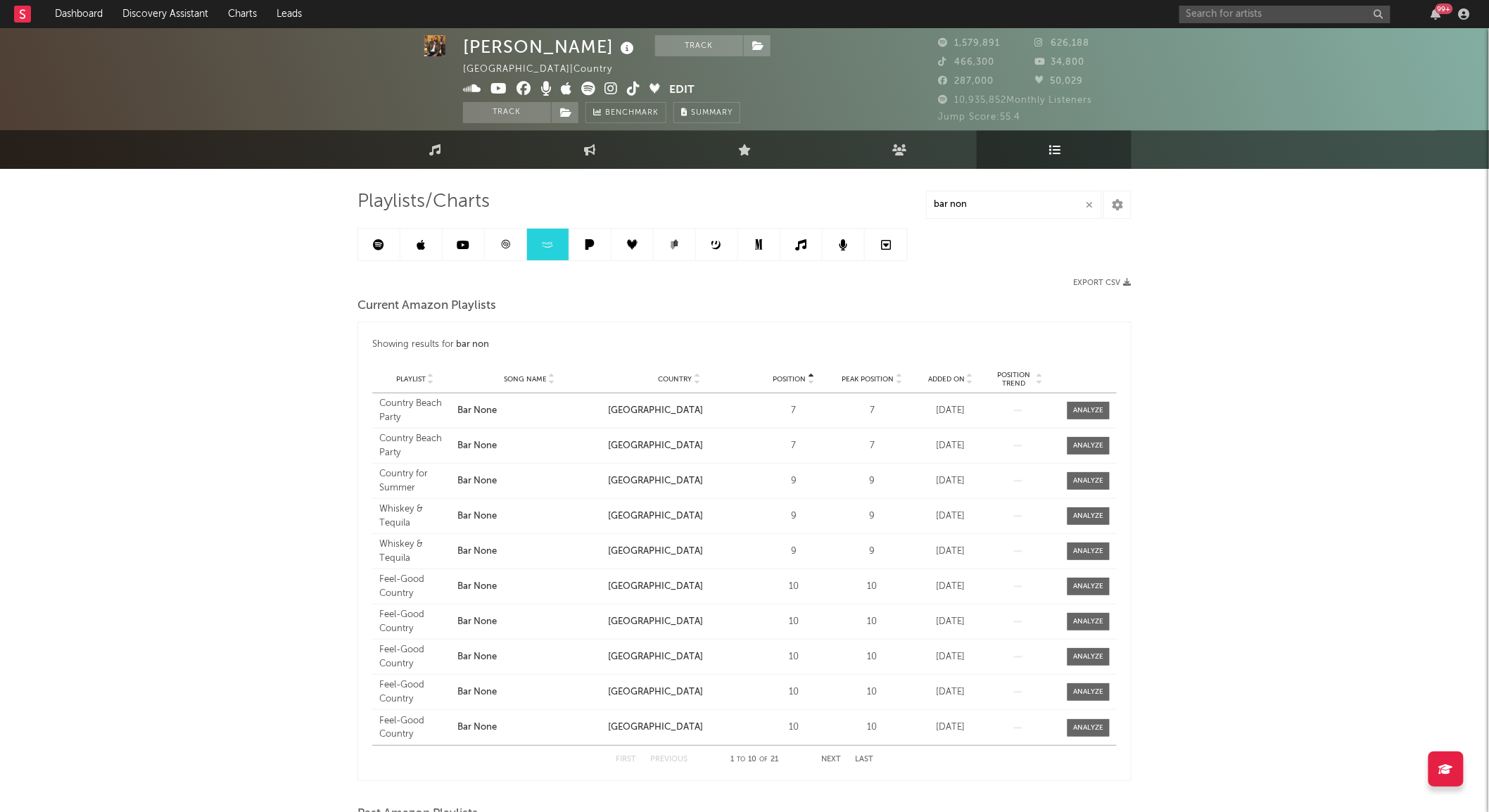
scroll to position [1, 0]
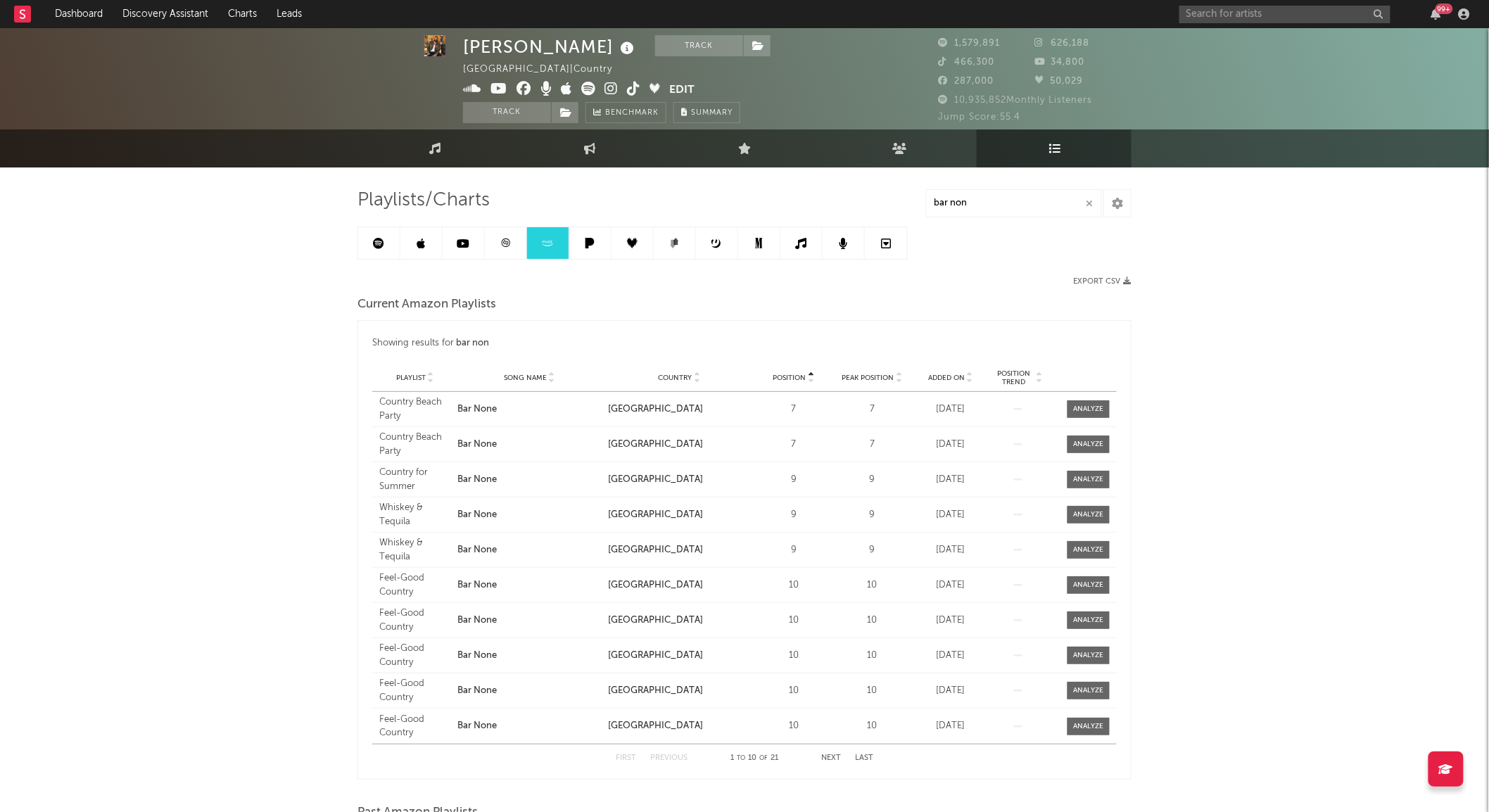
click at [828, 756] on button "Next" at bounding box center [831, 759] width 20 height 8
click at [1085, 627] on span at bounding box center [1089, 620] width 42 height 17
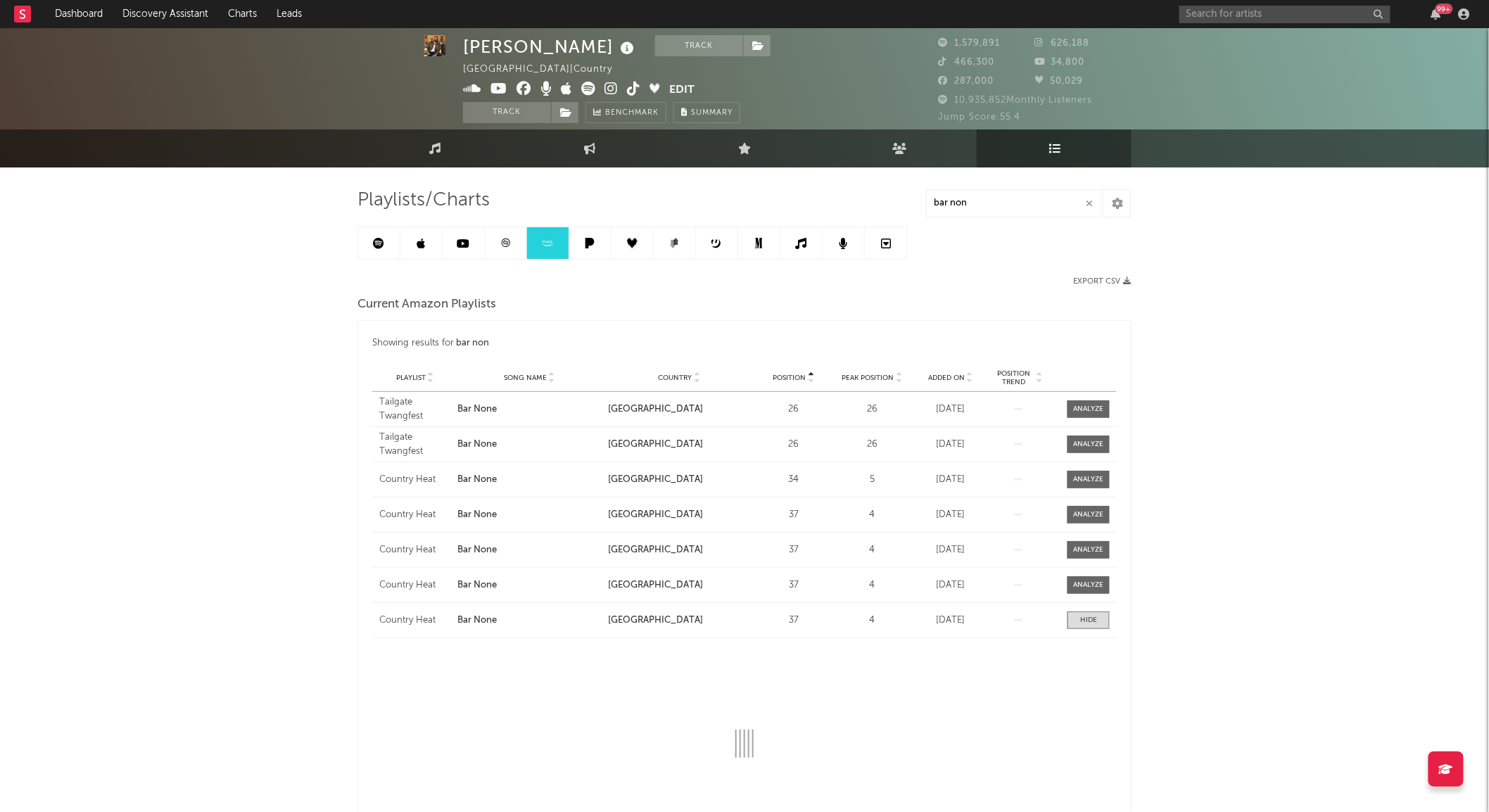
select select "1w"
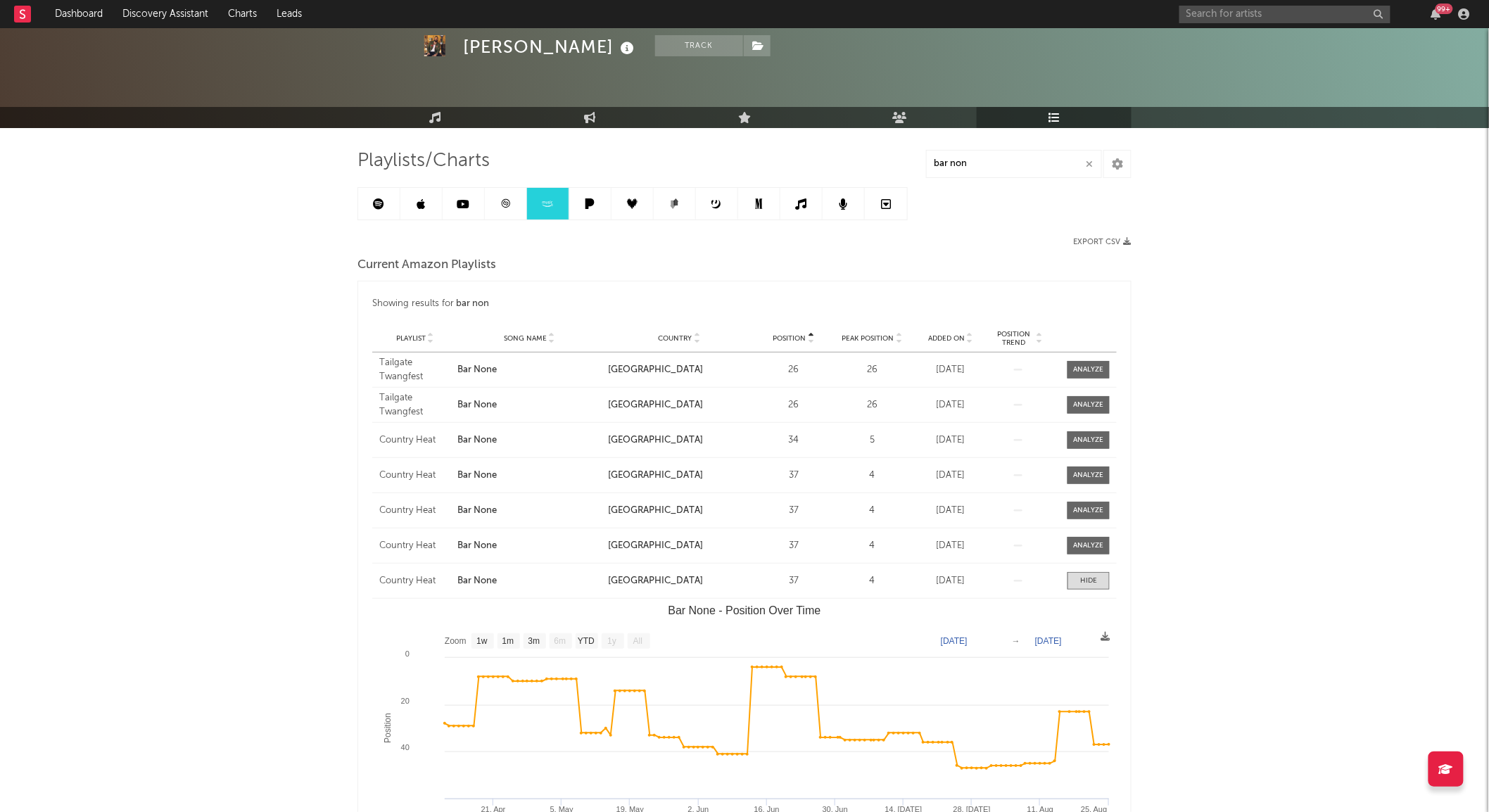
scroll to position [40, 0]
click at [807, 204] on link at bounding box center [802, 204] width 42 height 31
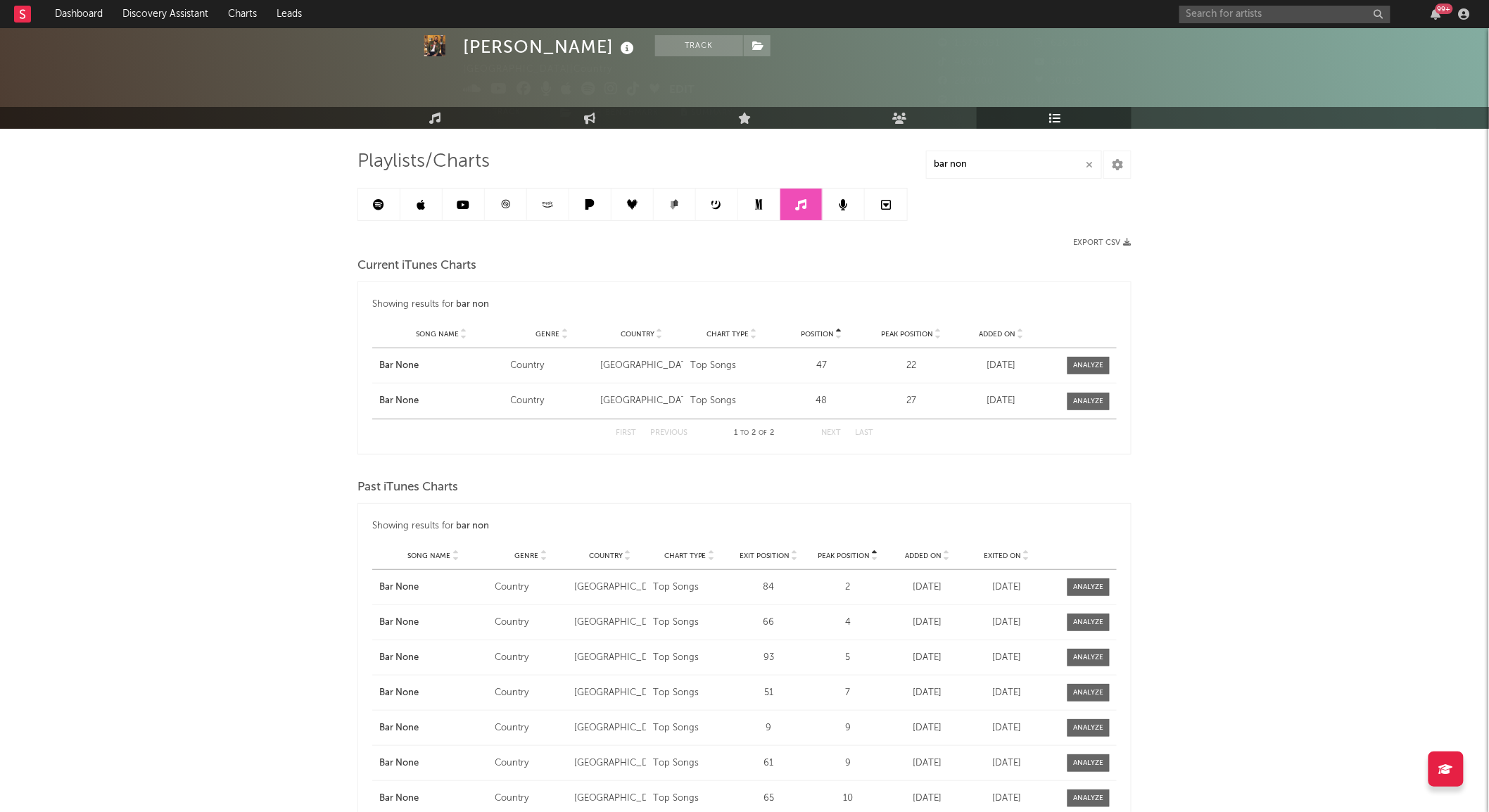
click at [508, 199] on icon at bounding box center [505, 204] width 10 height 10
